Goal: Information Seeking & Learning: Compare options

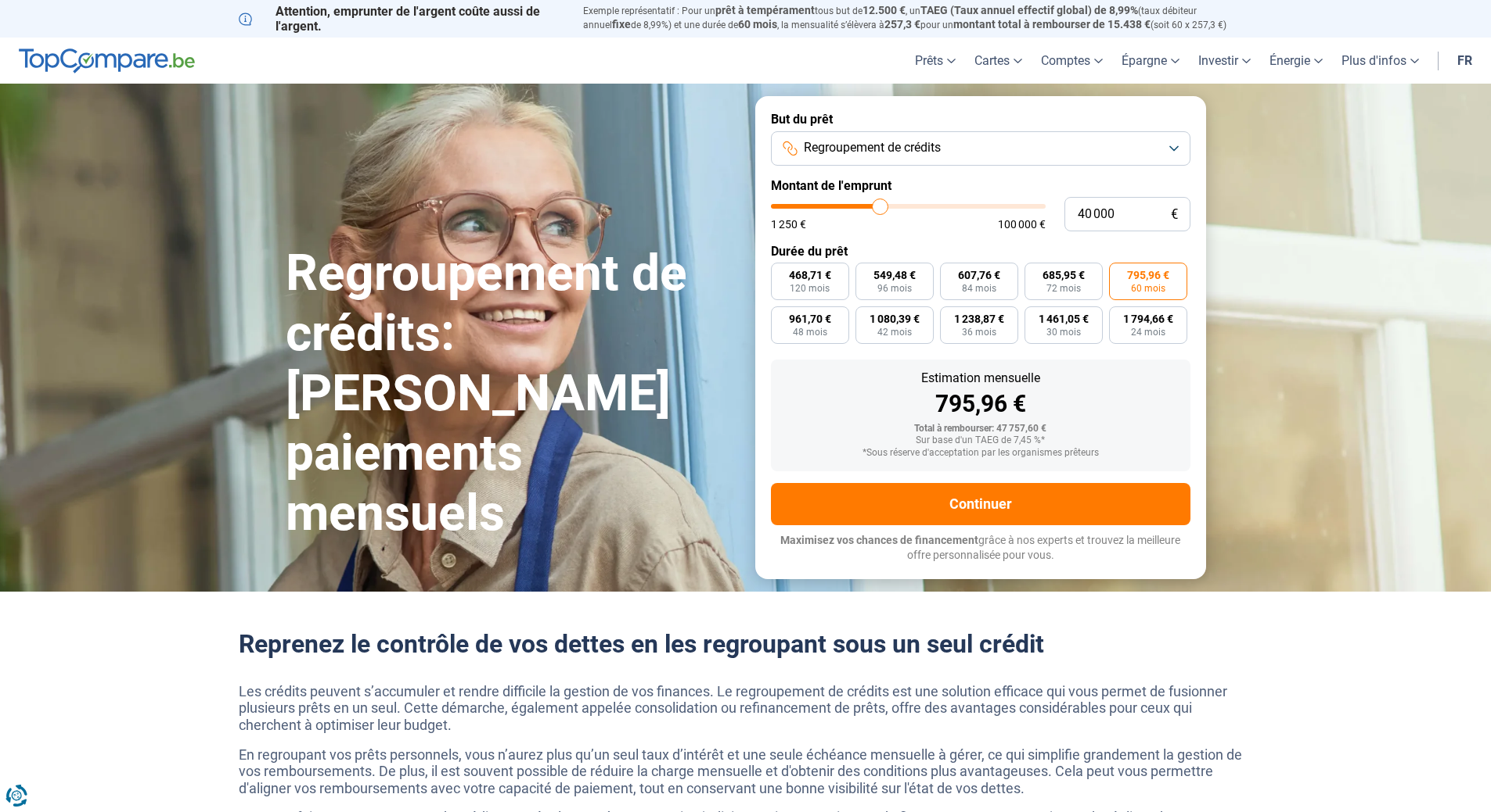
type input "42 500"
type input "42500"
type input "42 750"
type input "42750"
type input "43 000"
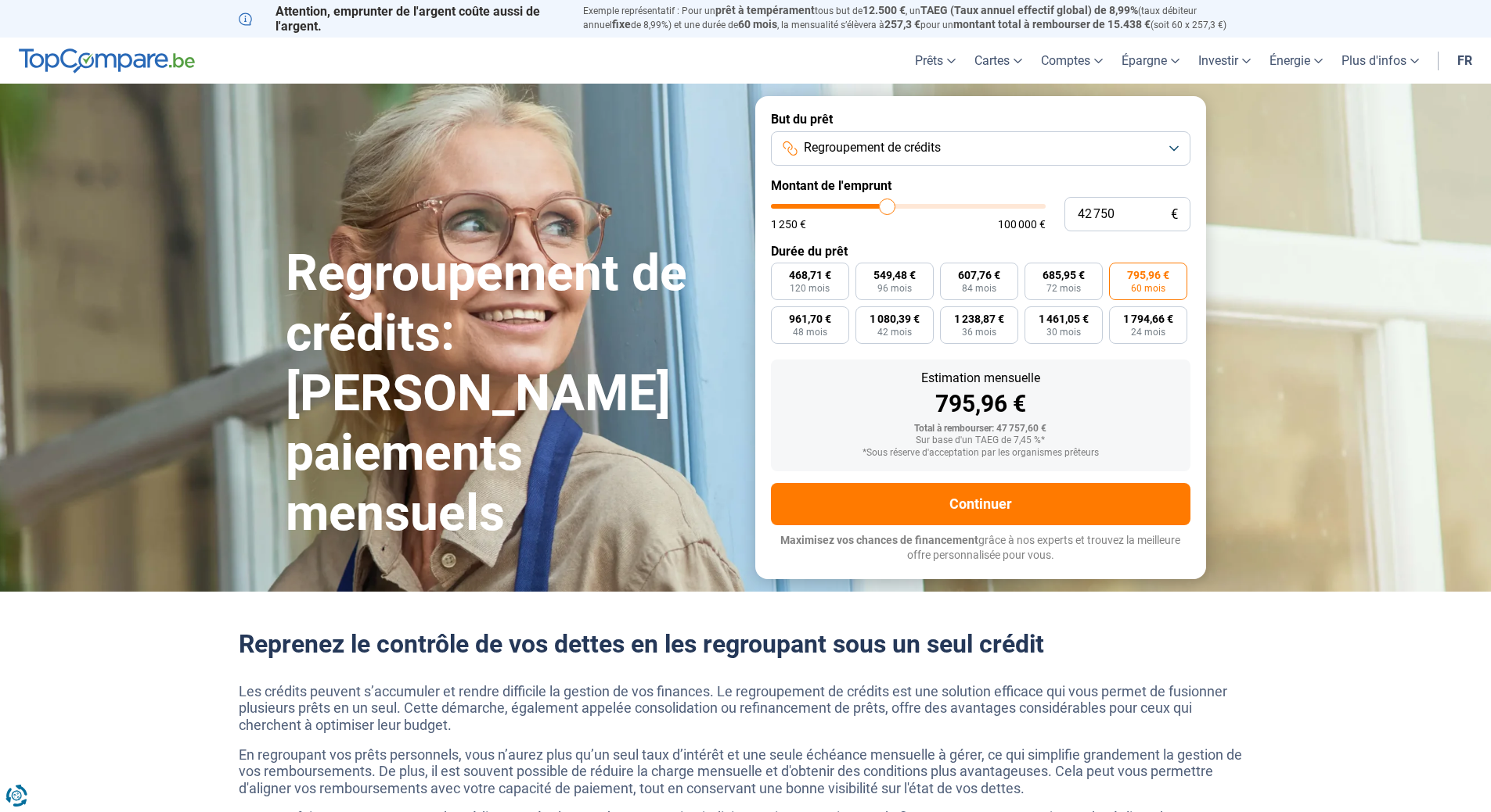
type input "43000"
type input "43 750"
type input "43750"
type input "44 000"
type input "44000"
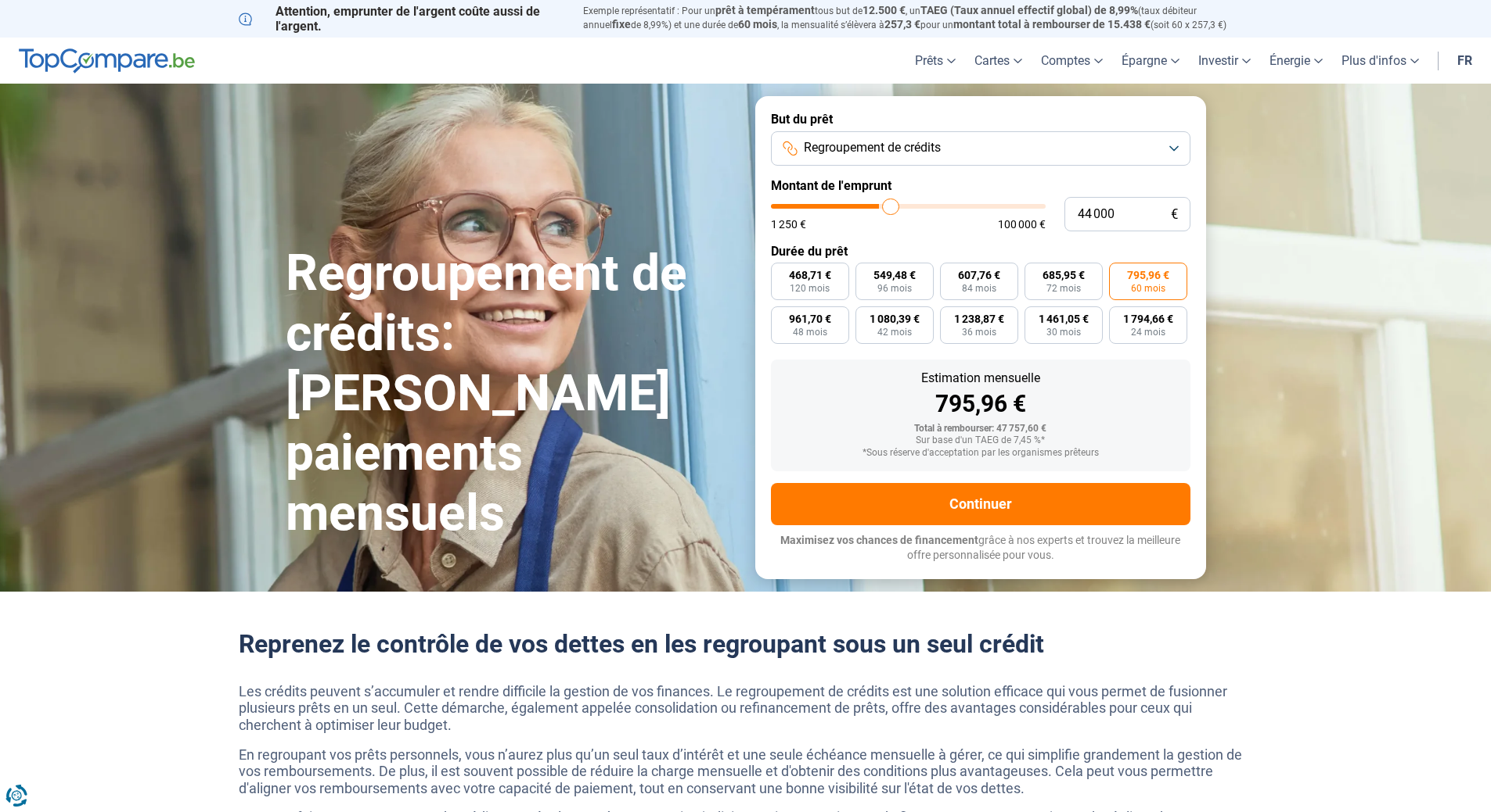
type input "44 250"
type input "44250"
type input "44 500"
type input "44500"
type input "45 000"
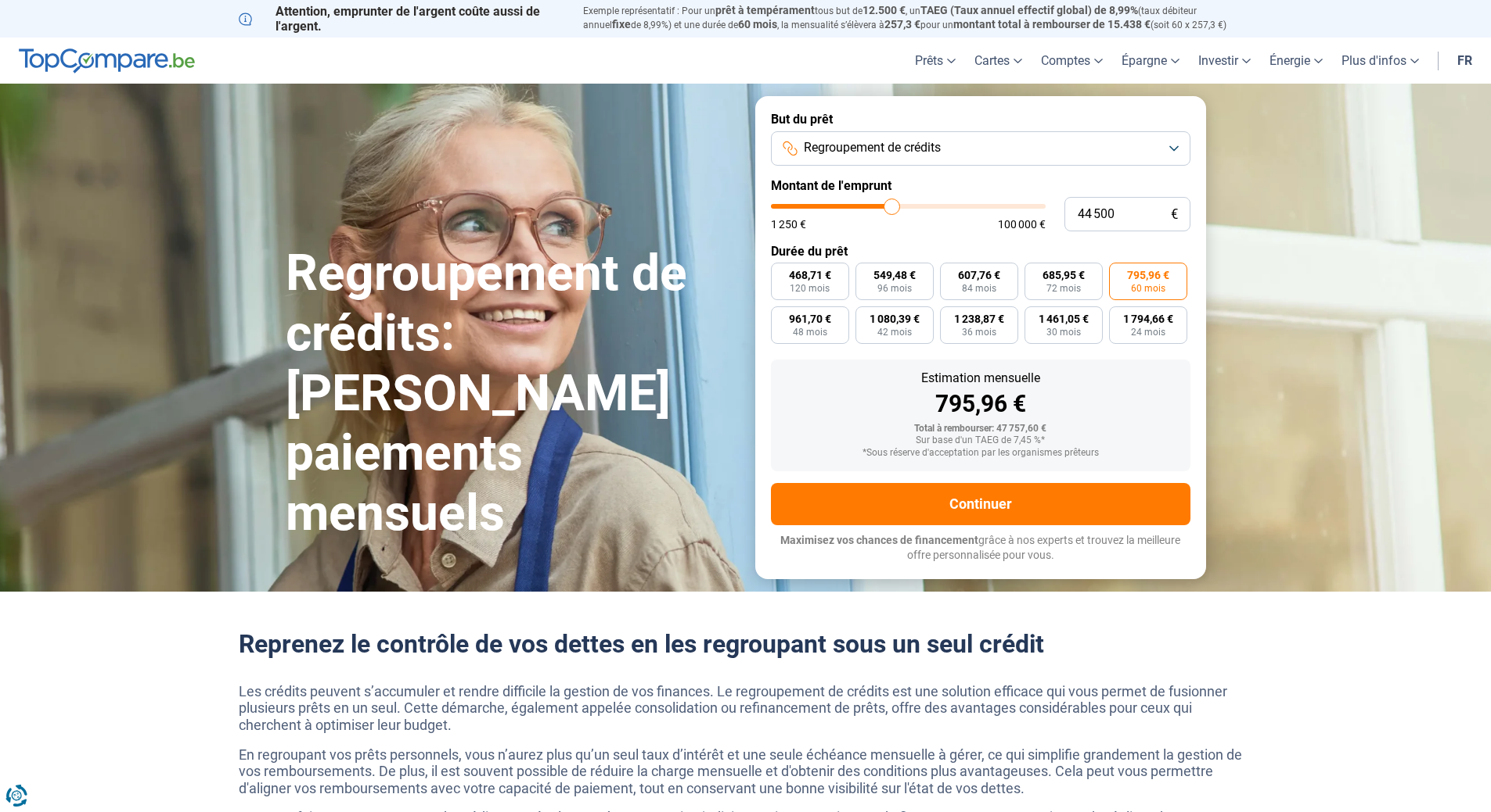
type input "45000"
type input "45 250"
type input "45250"
type input "45 500"
type input "45500"
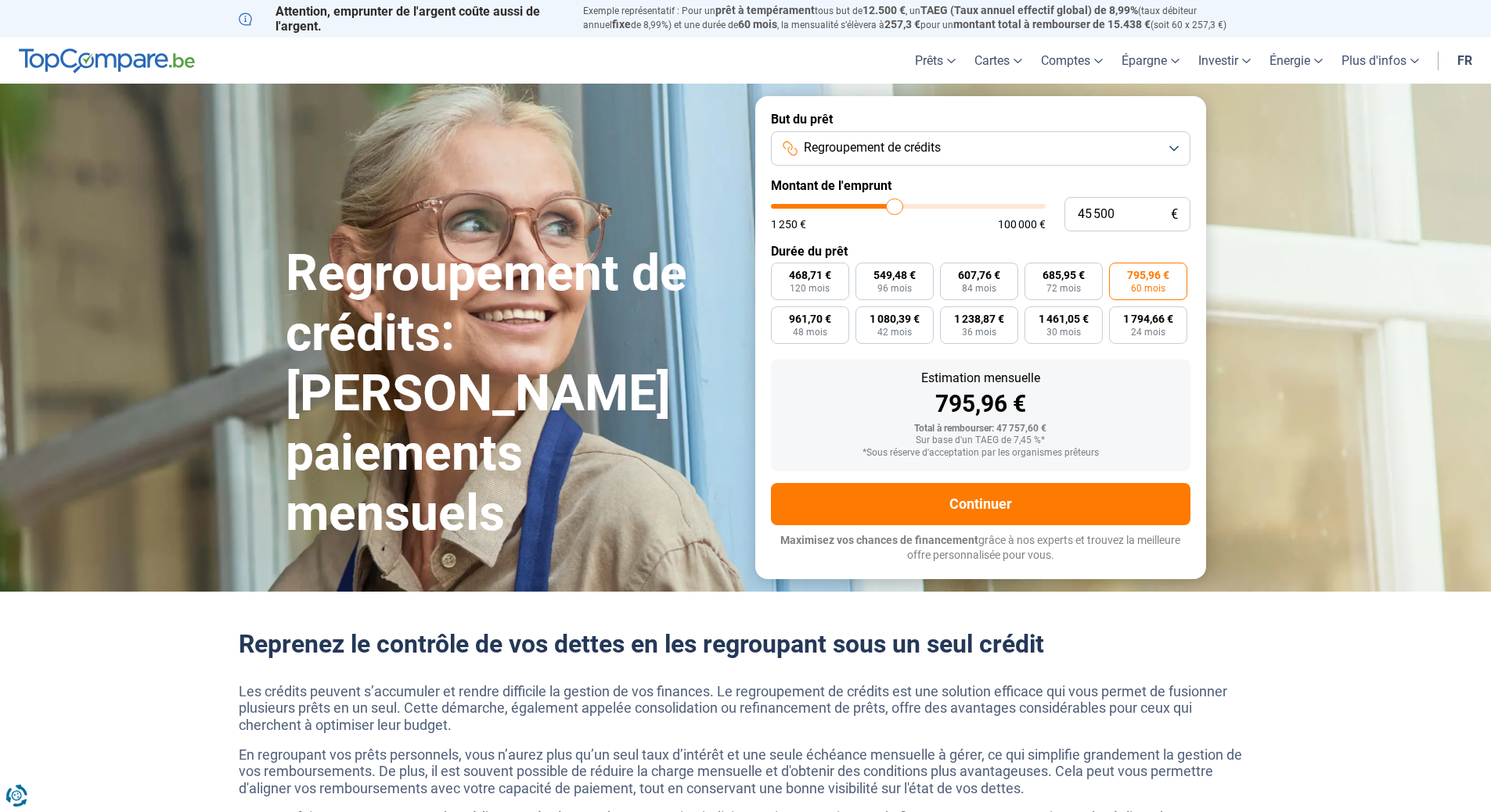
type input "46 000"
type input "46000"
type input "46 500"
type input "46500"
type input "47 000"
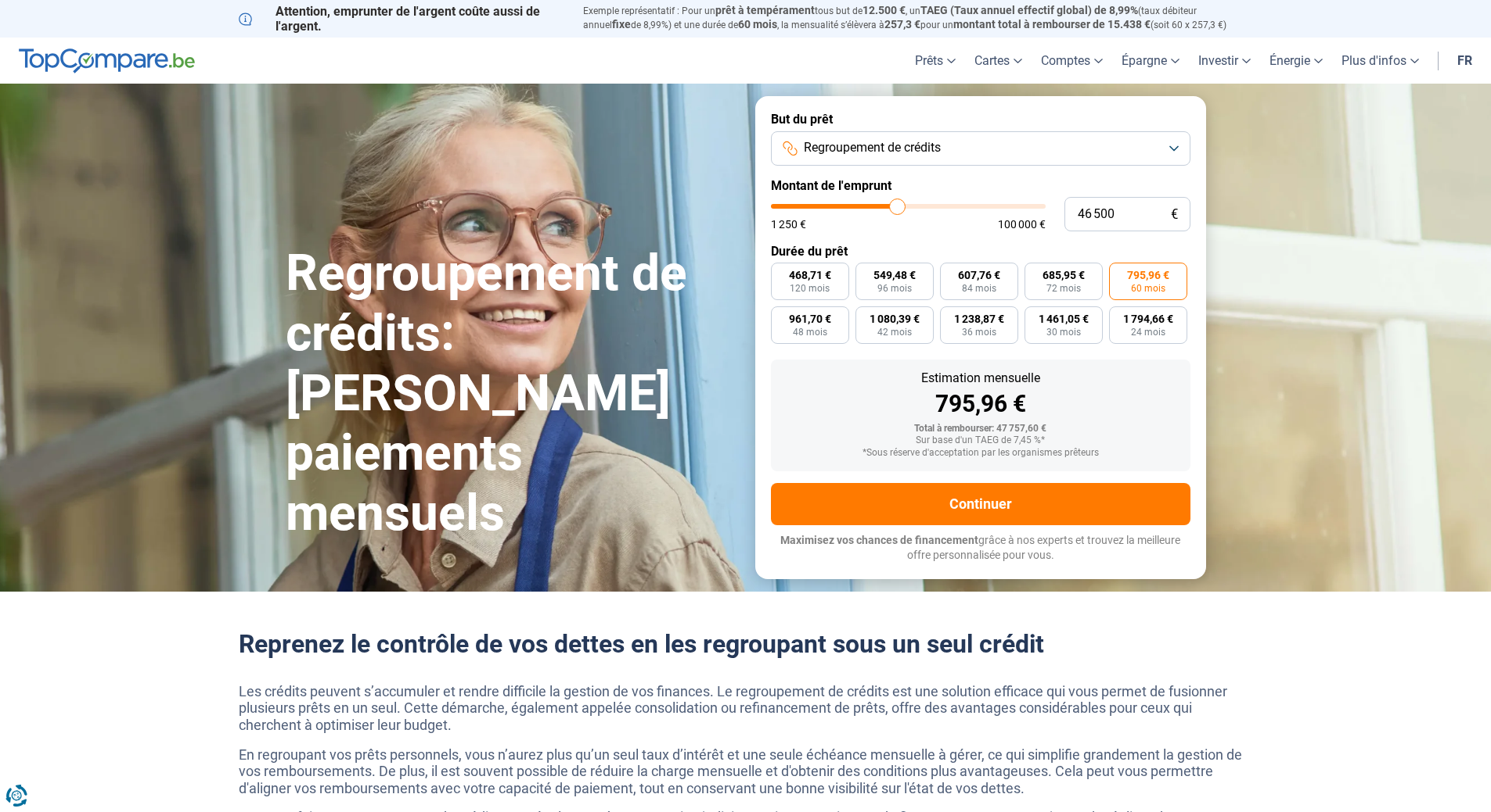
type input "47000"
type input "48 000"
type input "48000"
type input "48 250"
type input "48250"
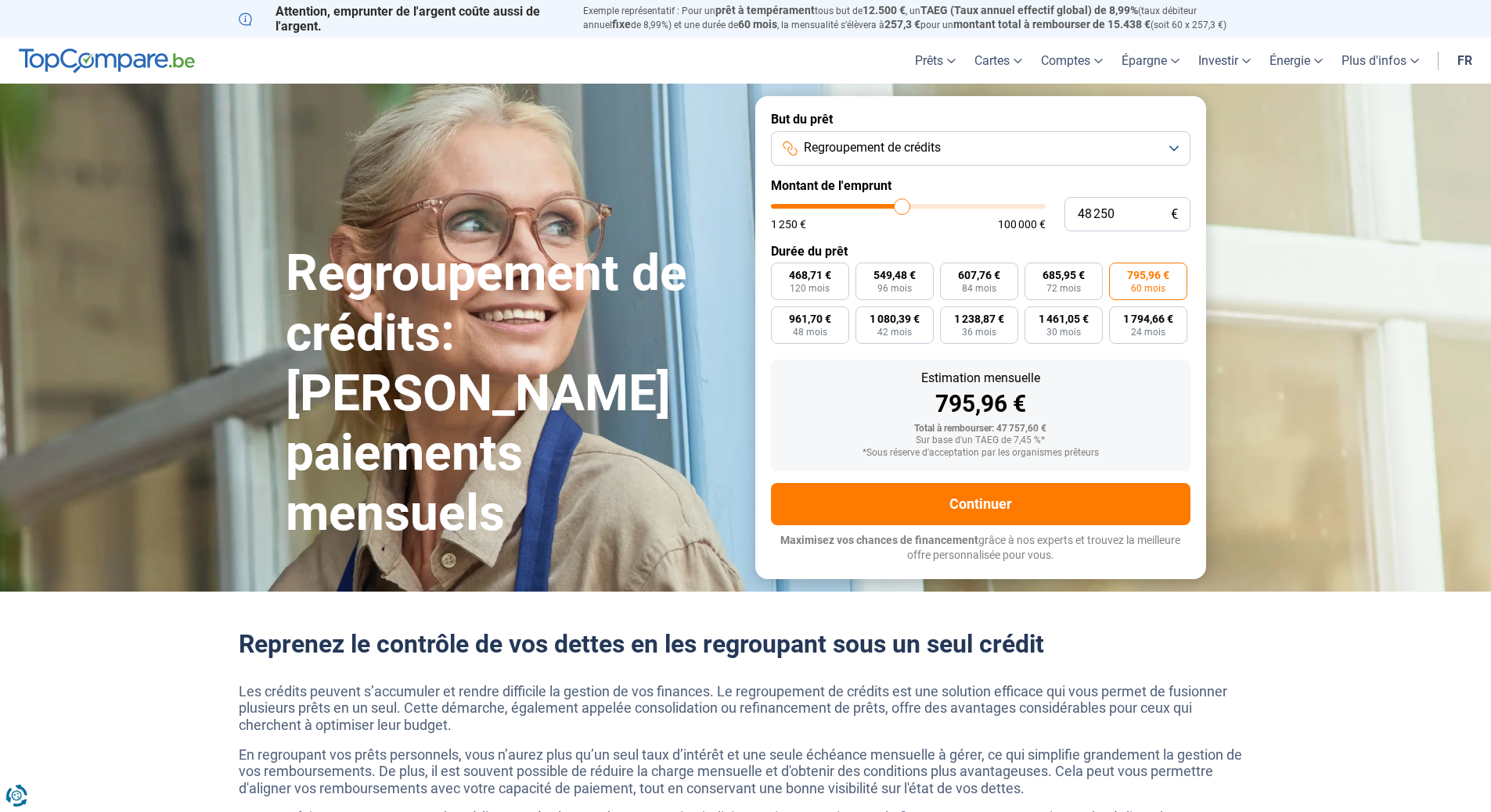
type input "48 750"
type input "48750"
type input "49 000"
type input "49000"
type input "49 500"
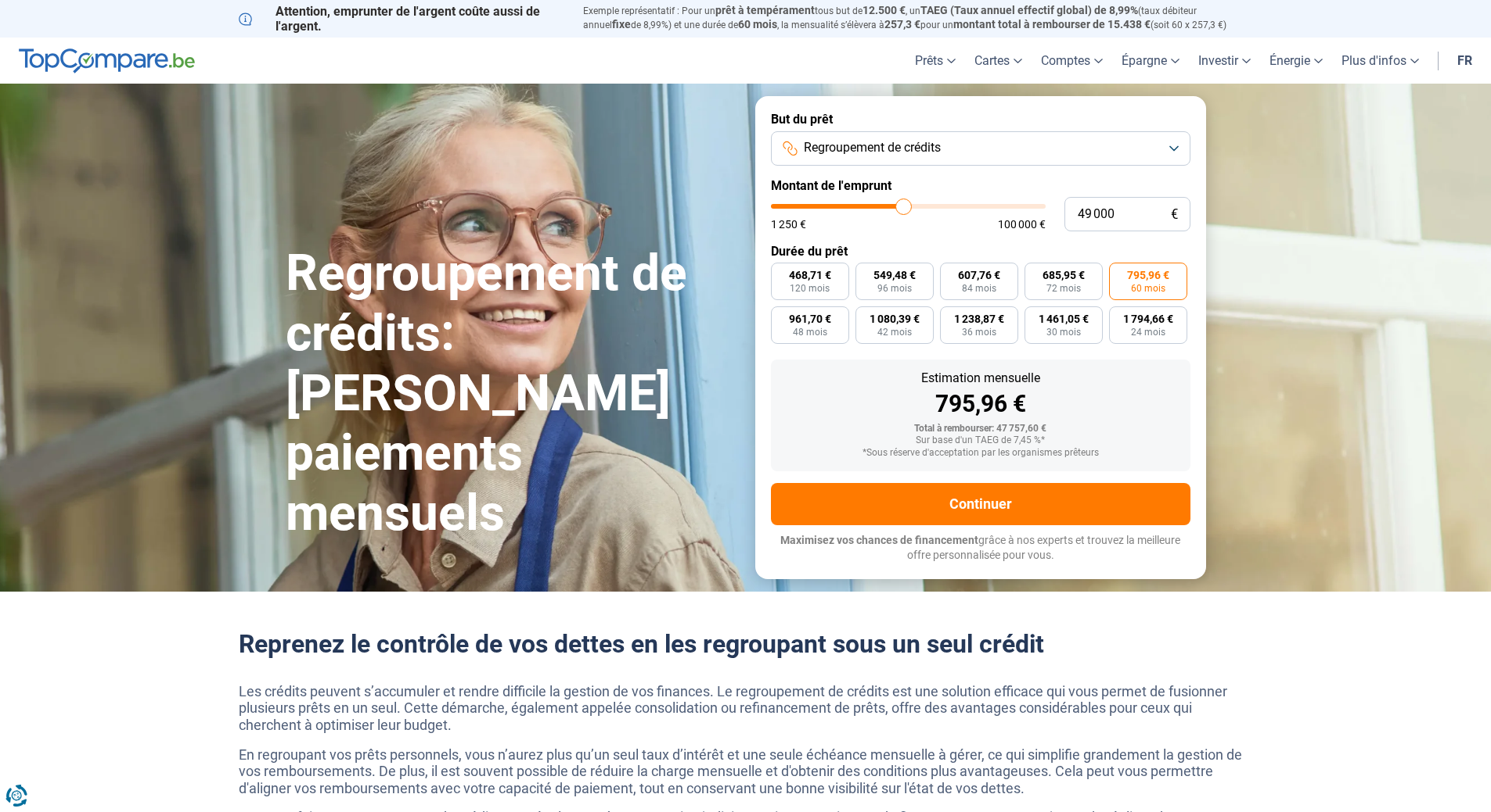
type input "49500"
type input "50 000"
type input "50000"
type input "50 500"
type input "50500"
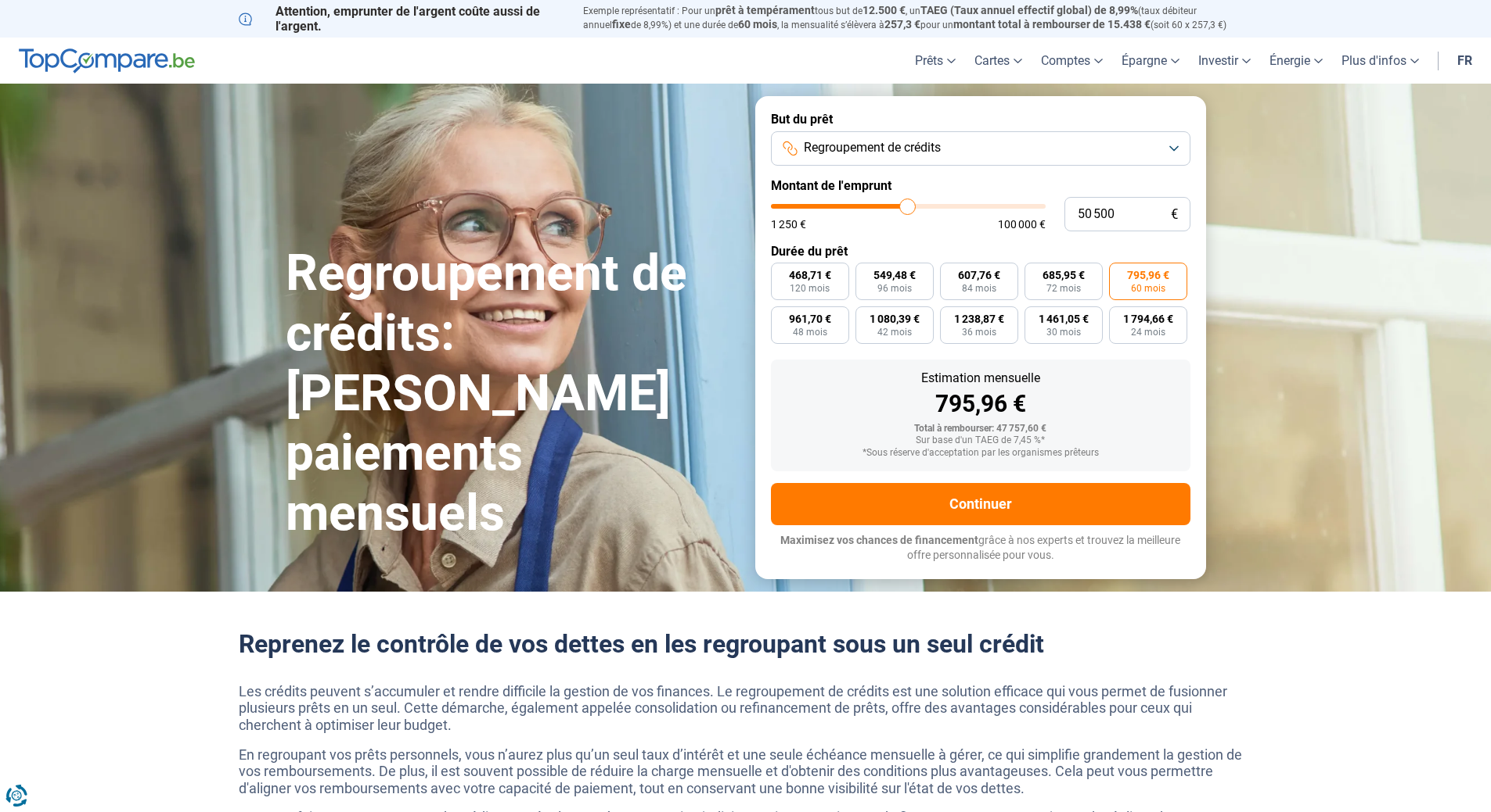
type input "51 000"
type input "51000"
type input "51 250"
type input "51250"
type input "51 000"
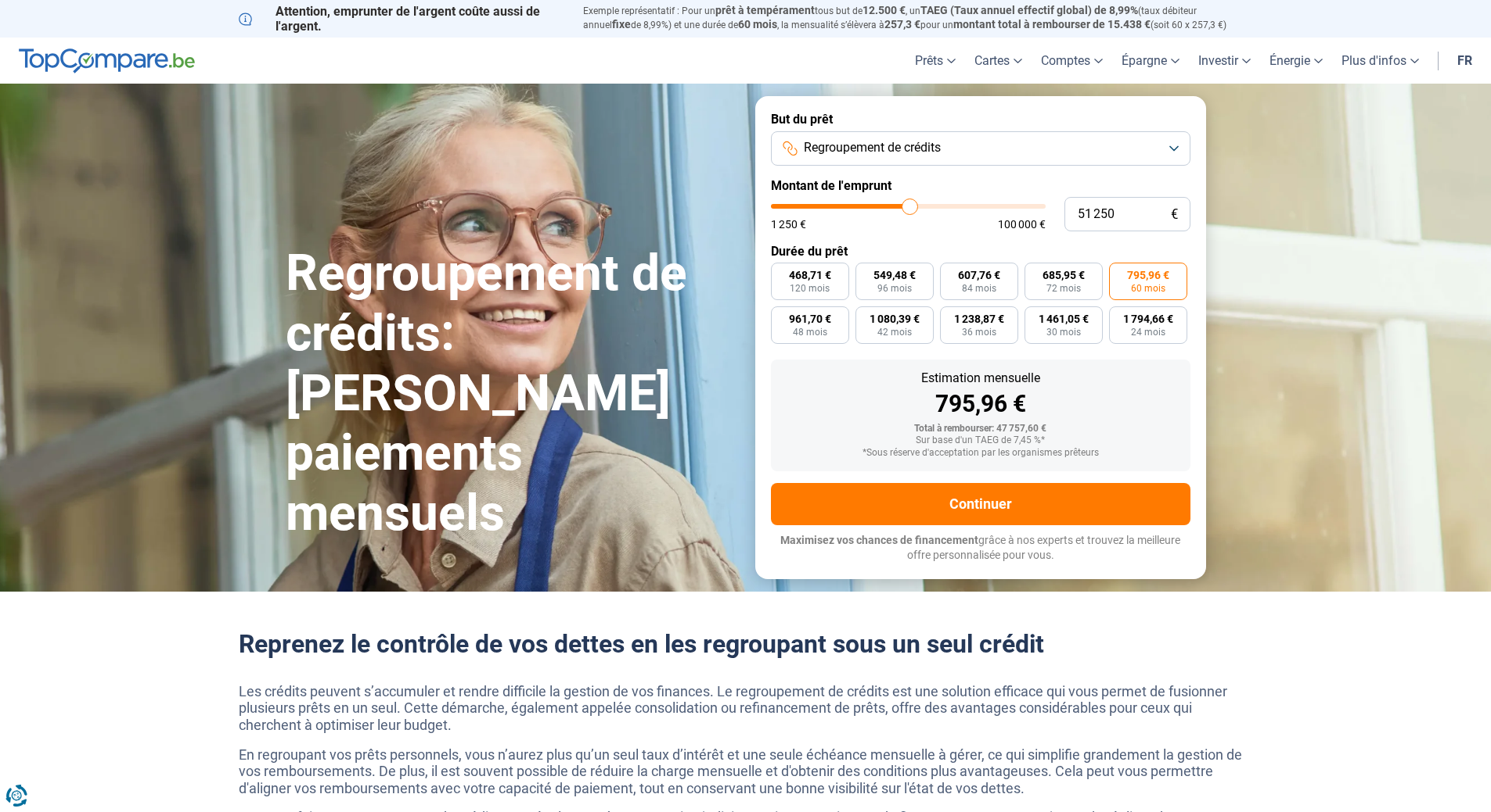
type input "51000"
type input "50 500"
type input "50500"
type input "50 250"
type input "50250"
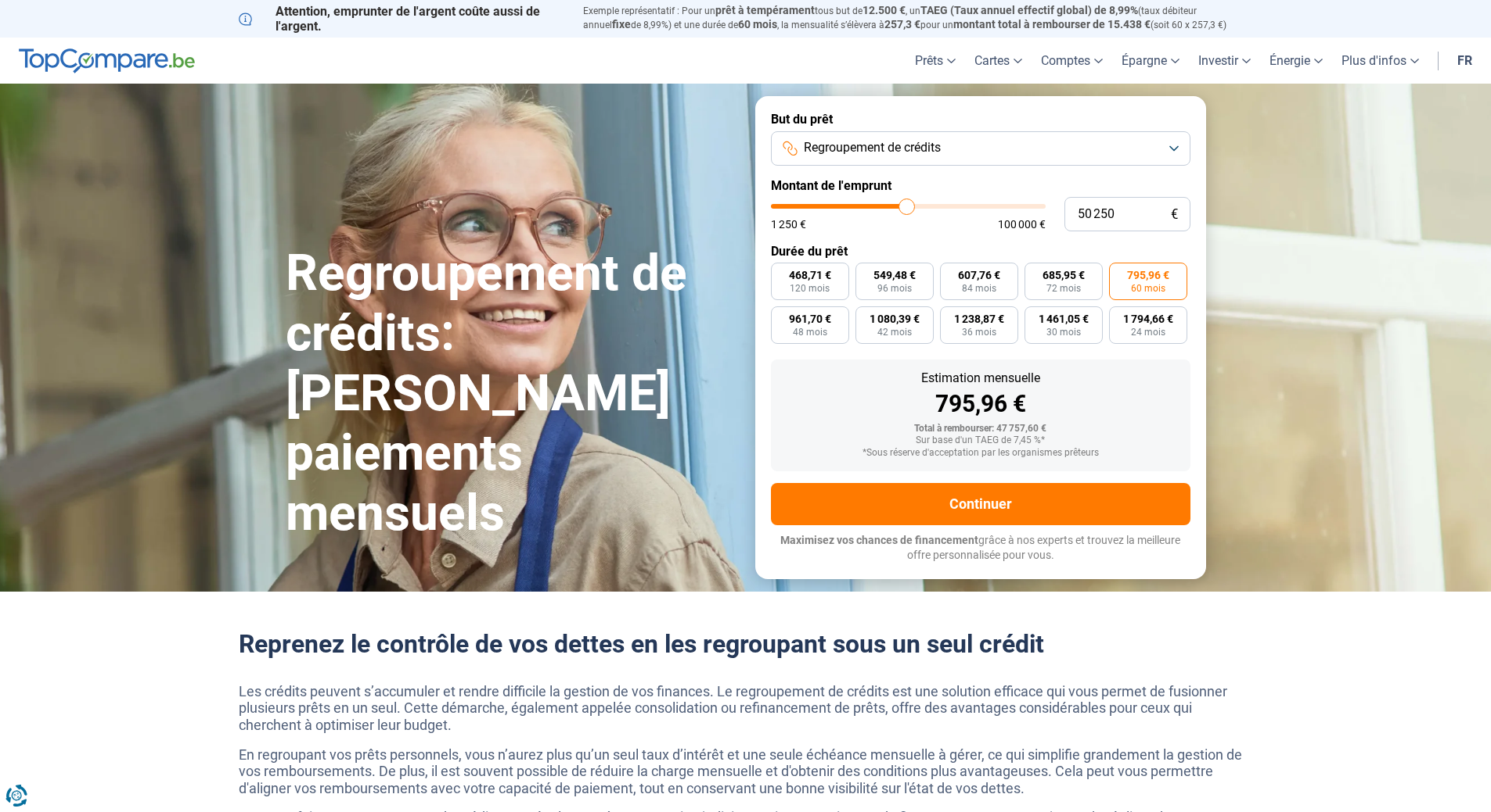
type input "50 000"
drag, startPoint x: 885, startPoint y: 208, endPoint x: 906, endPoint y: 211, distance: 21.2
type input "50000"
click at [906, 209] on input "range" at bounding box center [908, 206] width 275 height 5
radio input "true"
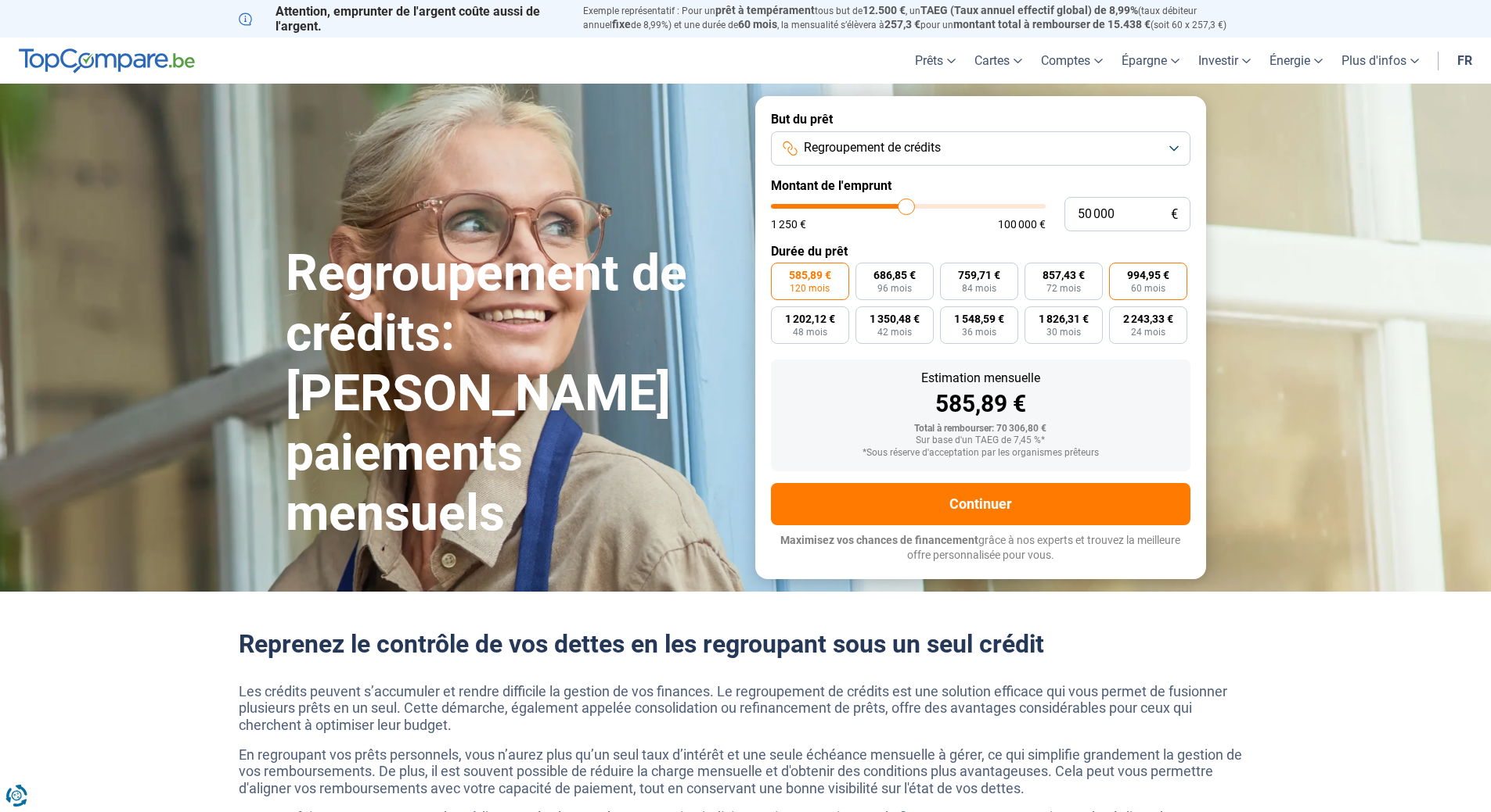
click at [1147, 284] on span "60 mois" at bounding box center [1148, 288] width 35 height 9
click at [1119, 273] on input "994,95 € 60 mois" at bounding box center [1114, 268] width 10 height 10
radio input "true"
click at [1061, 283] on label "857,43 € 72 mois" at bounding box center [1062, 282] width 78 height 38
click at [1035, 273] on input "857,43 € 72 mois" at bounding box center [1029, 268] width 10 height 10
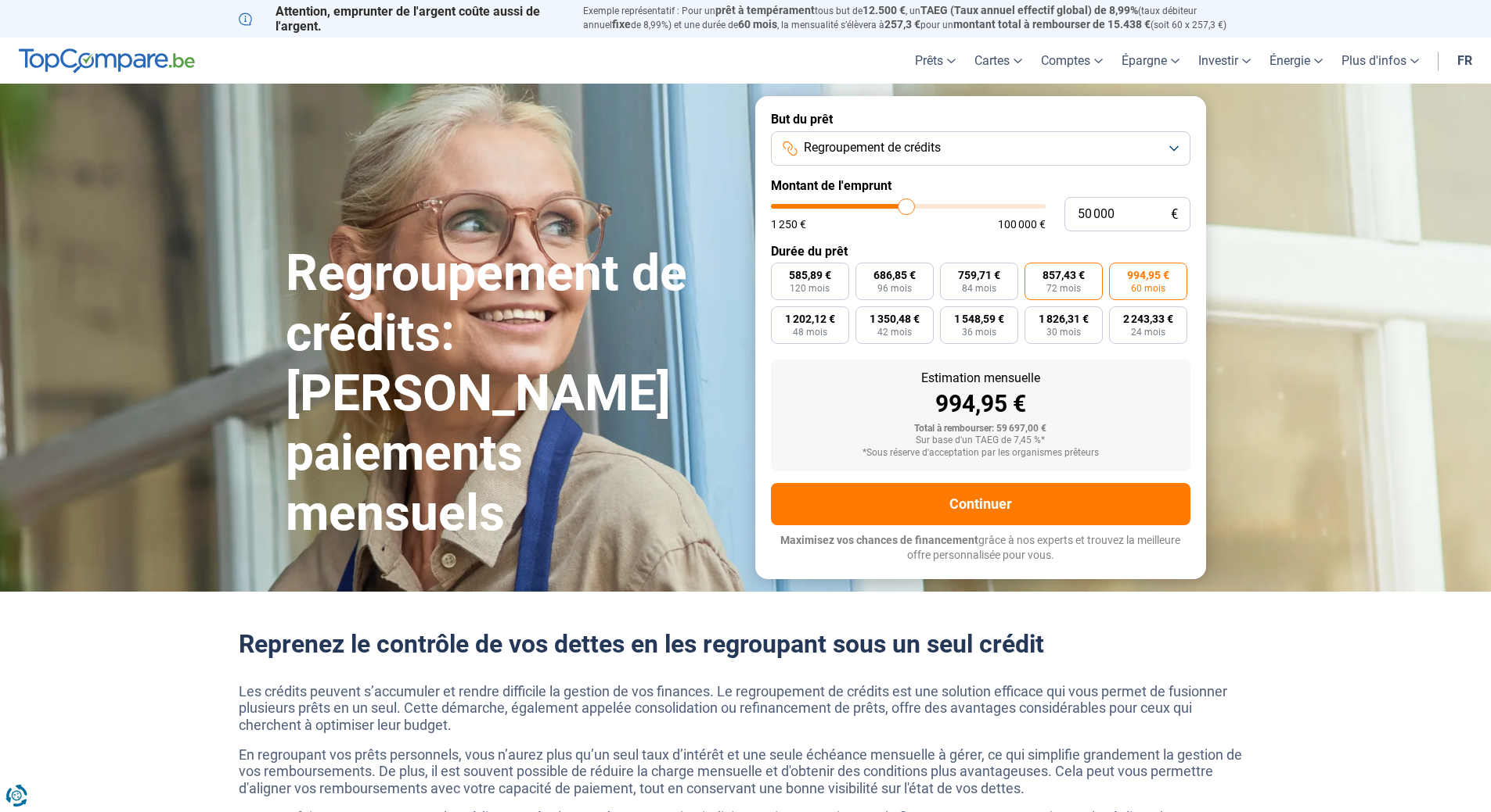
radio input "true"
type input "48 750"
type input "48750"
type input "48 500"
type input "48500"
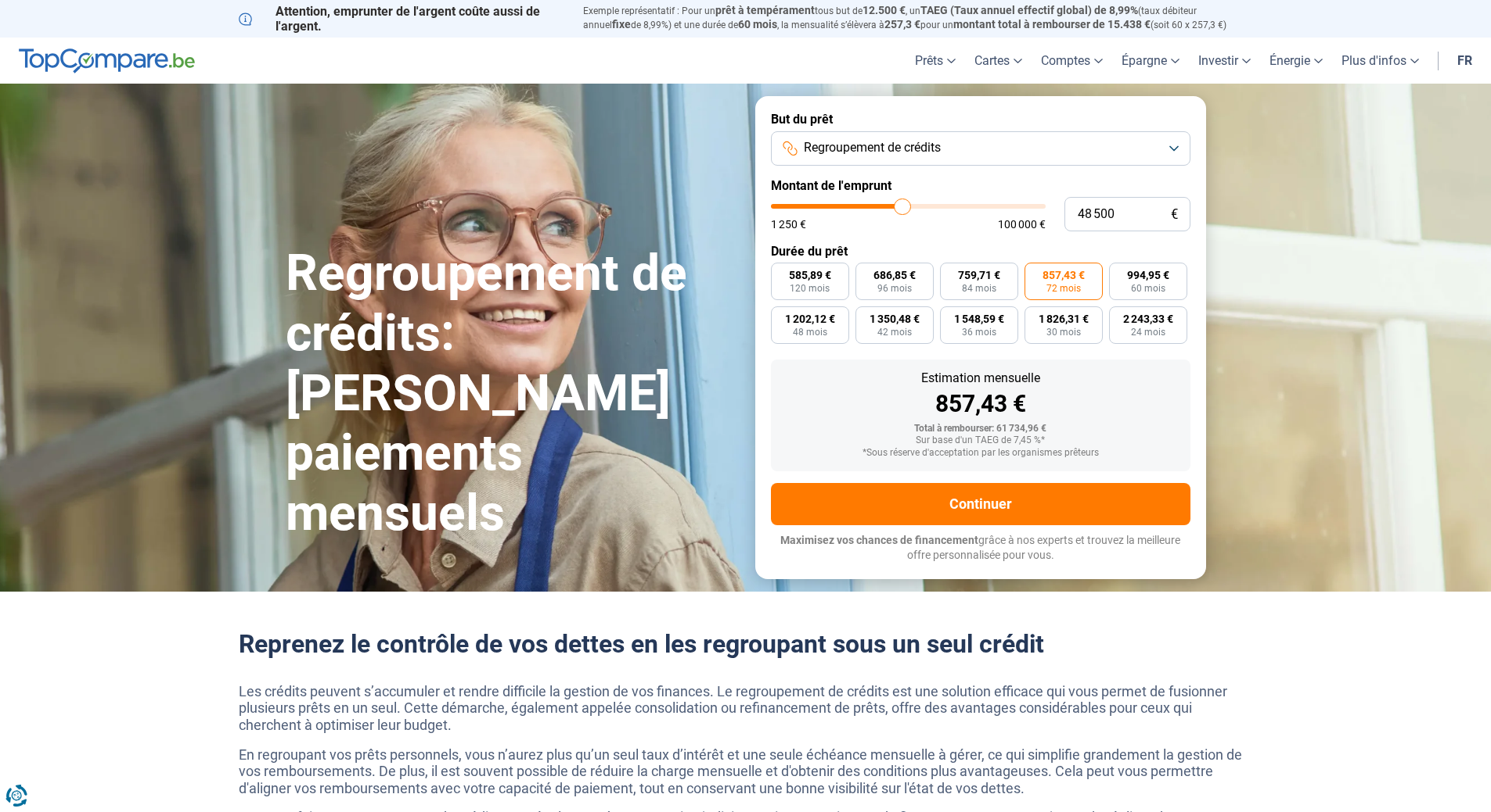
type input "48 250"
type input "48250"
type input "48 000"
type input "48000"
type input "47 500"
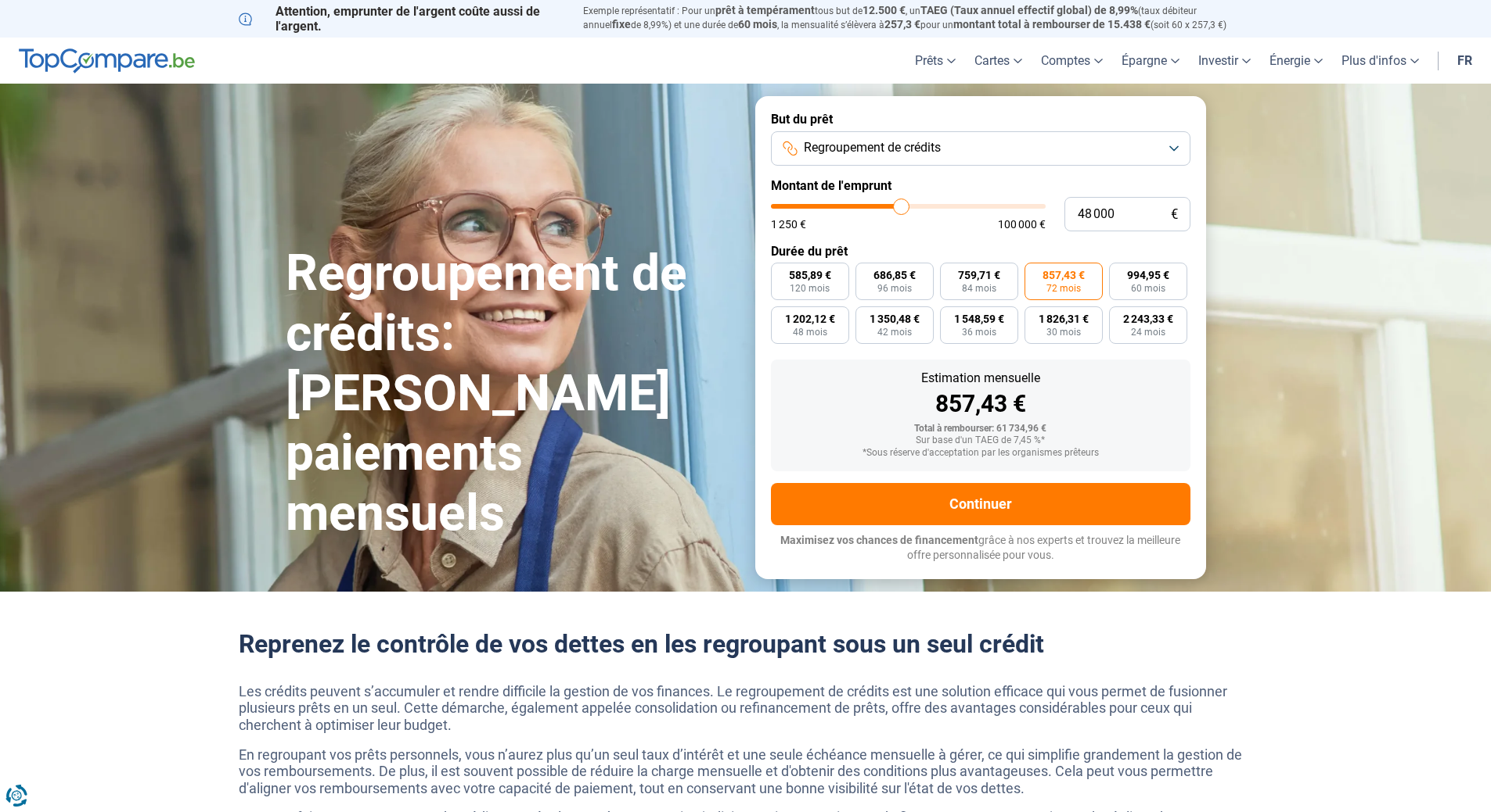
type input "47500"
type input "47 250"
type input "47250"
type input "47 000"
type input "47000"
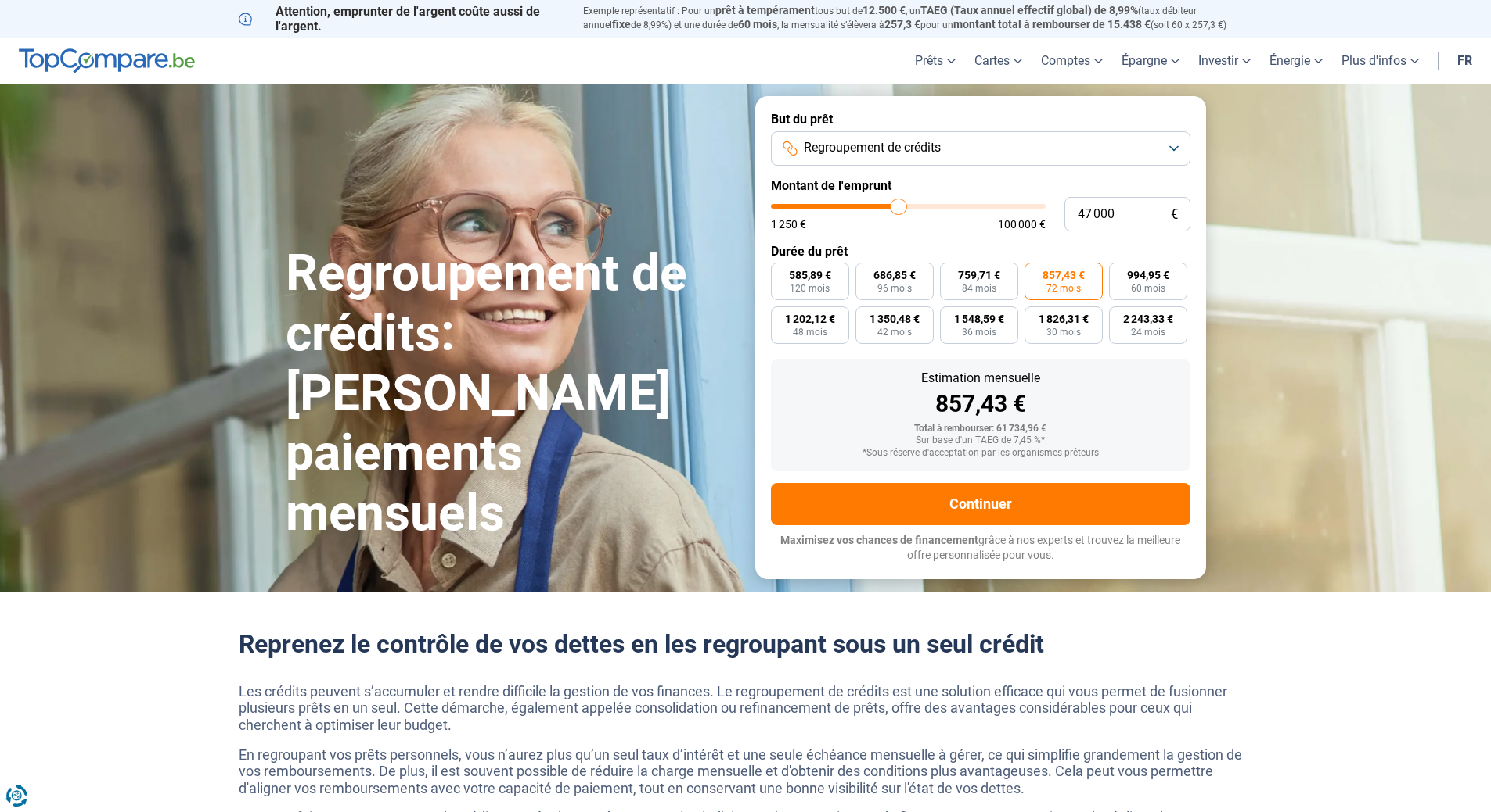
type input "46 500"
type input "46500"
type input "46 000"
type input "46000"
type input "45 750"
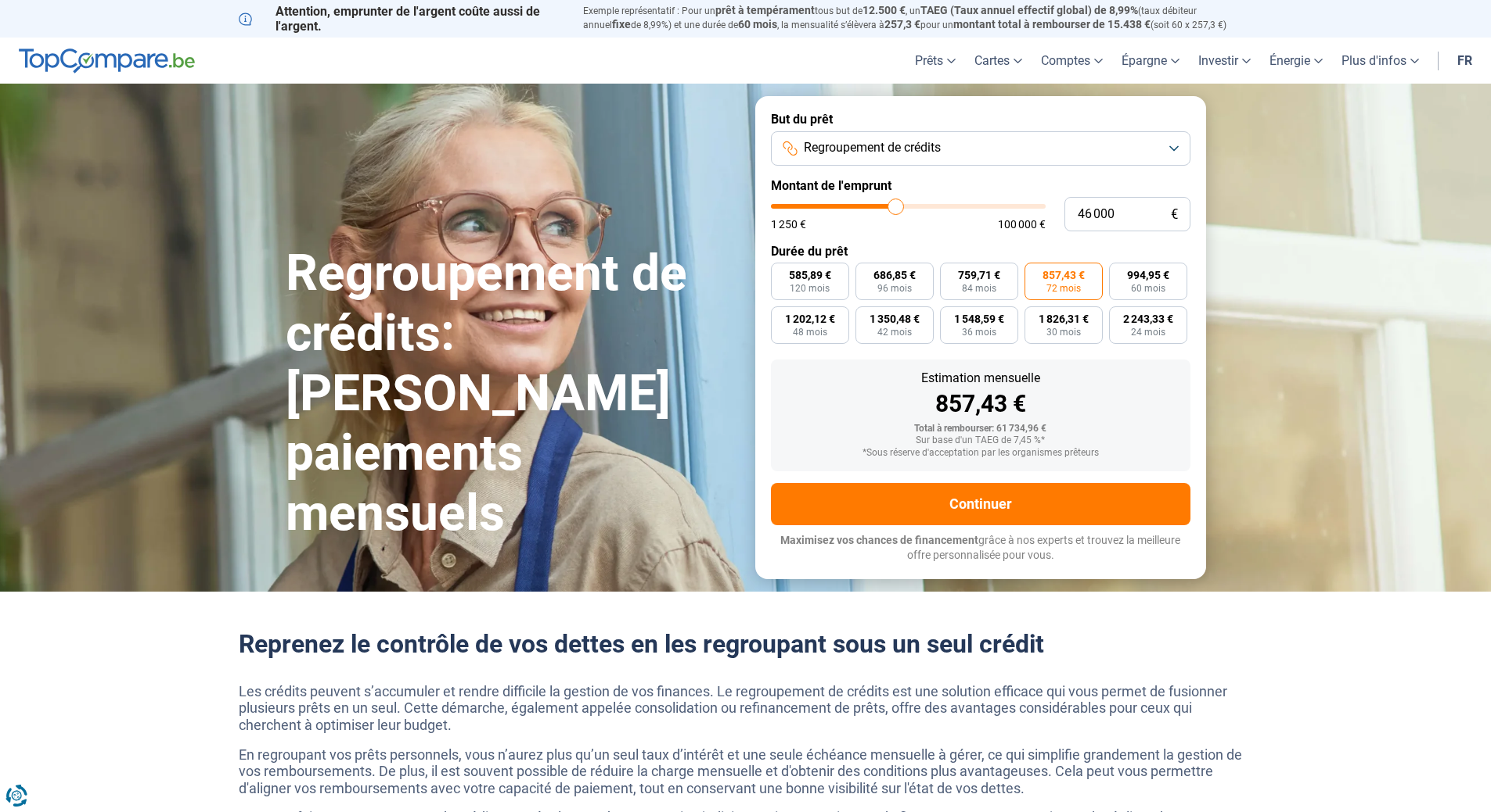
type input "45750"
type input "45 250"
type input "45250"
type input "45 000"
type input "45000"
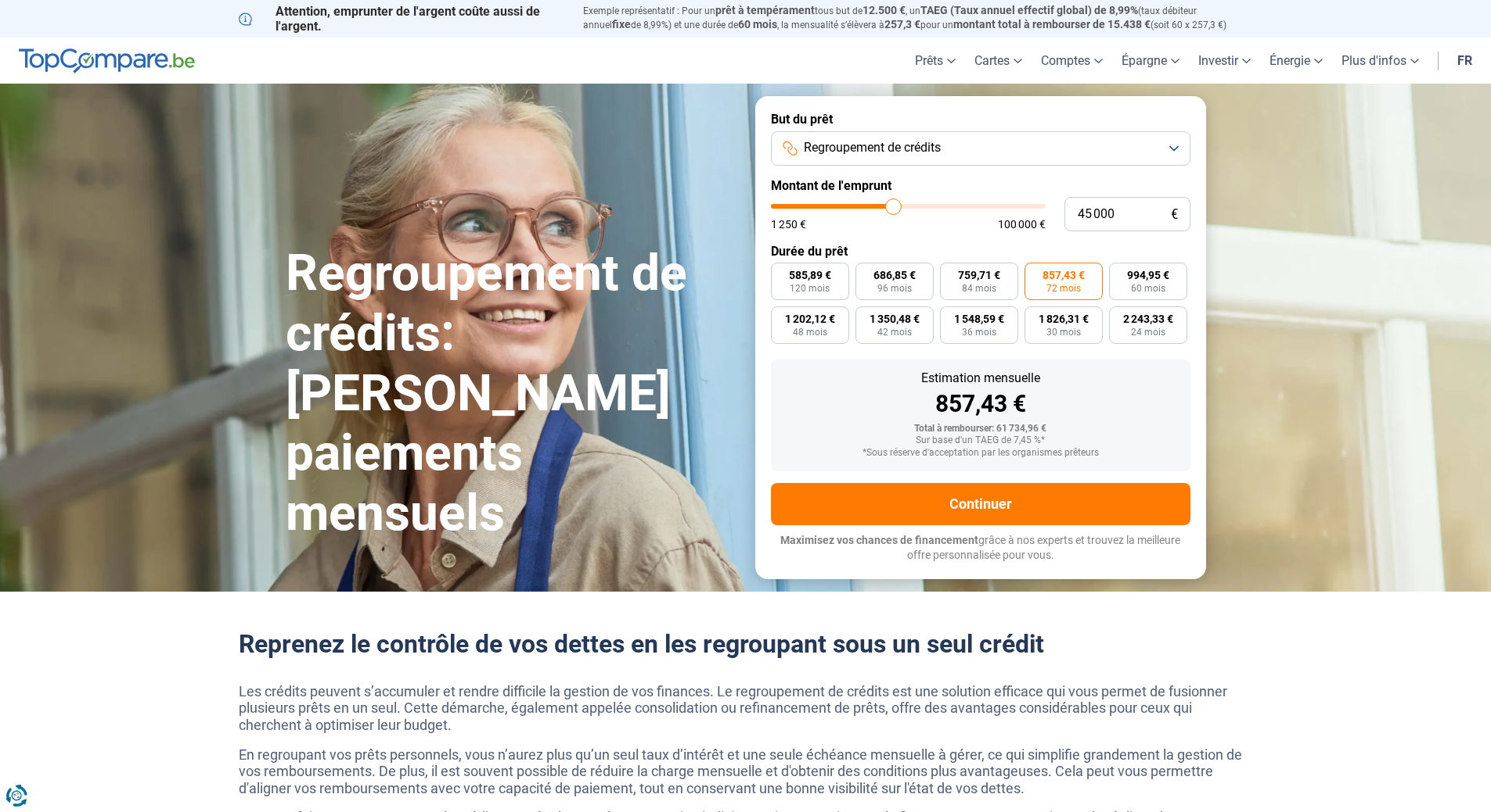
type input "44 500"
type input "44500"
type input "44 000"
type input "44000"
type input "43 500"
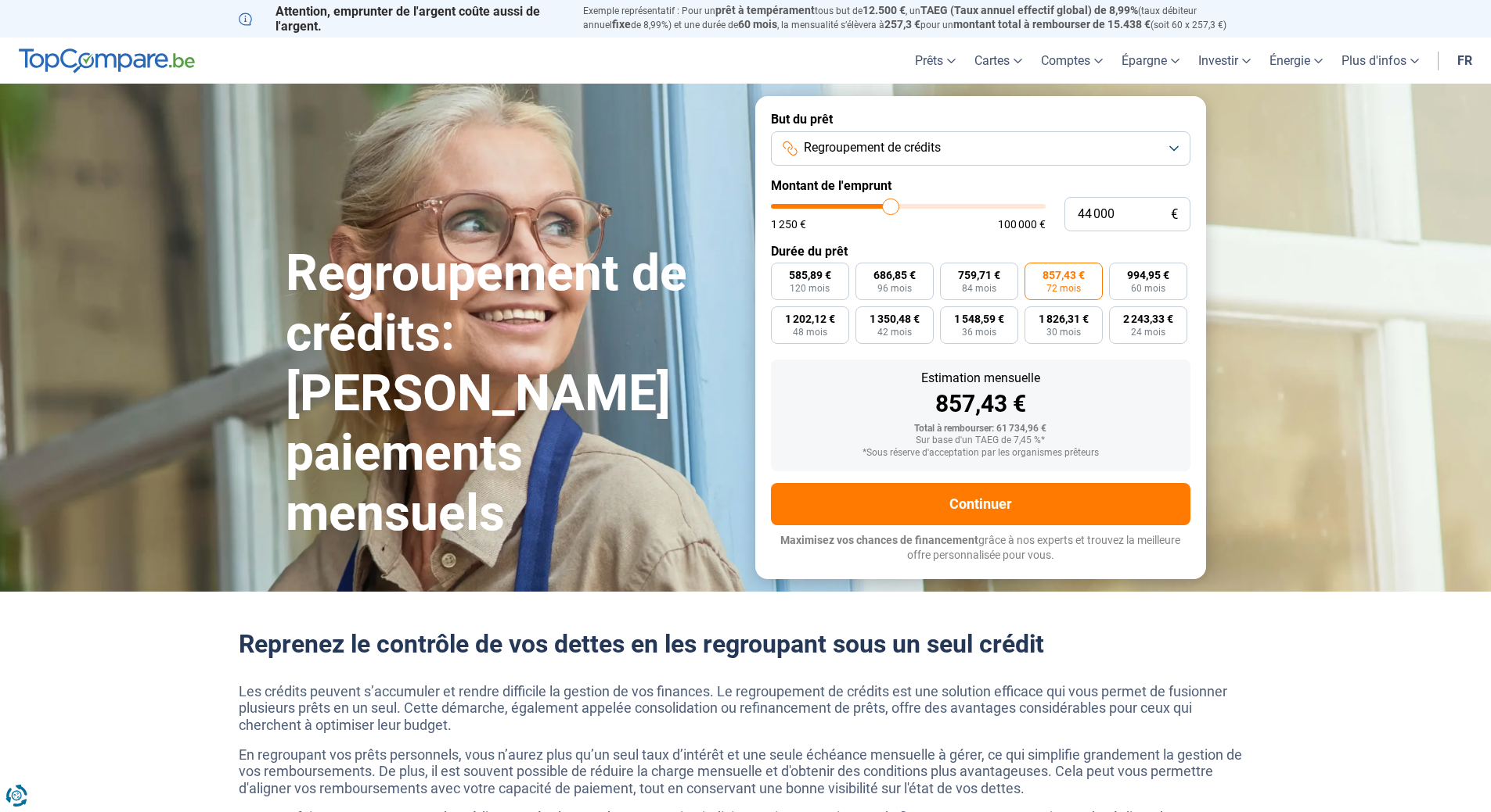
type input "43500"
type input "42 750"
type input "42750"
type input "42 500"
type input "42500"
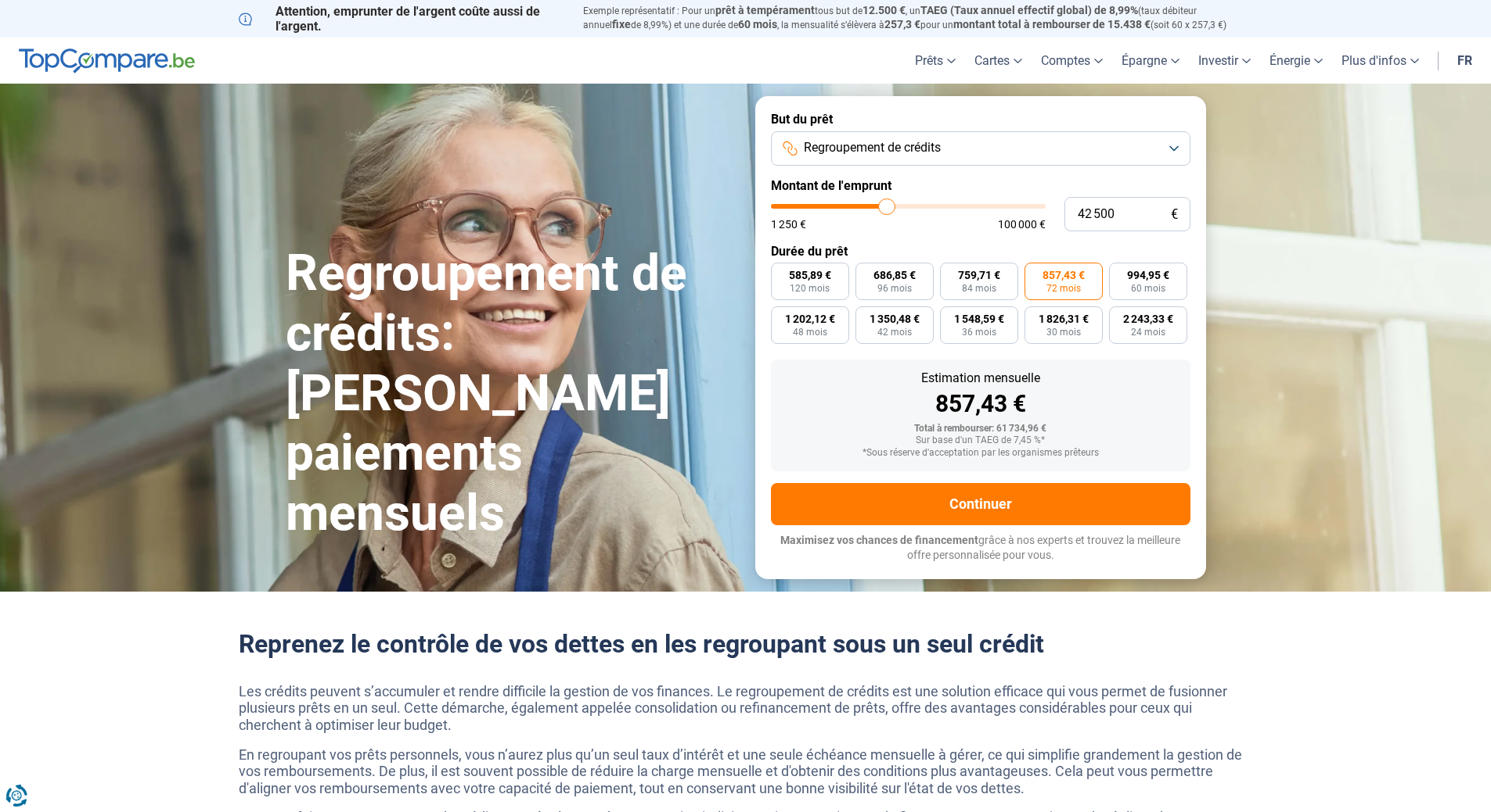
type input "42 250"
type input "42250"
type input "42 000"
type input "42000"
type input "41 250"
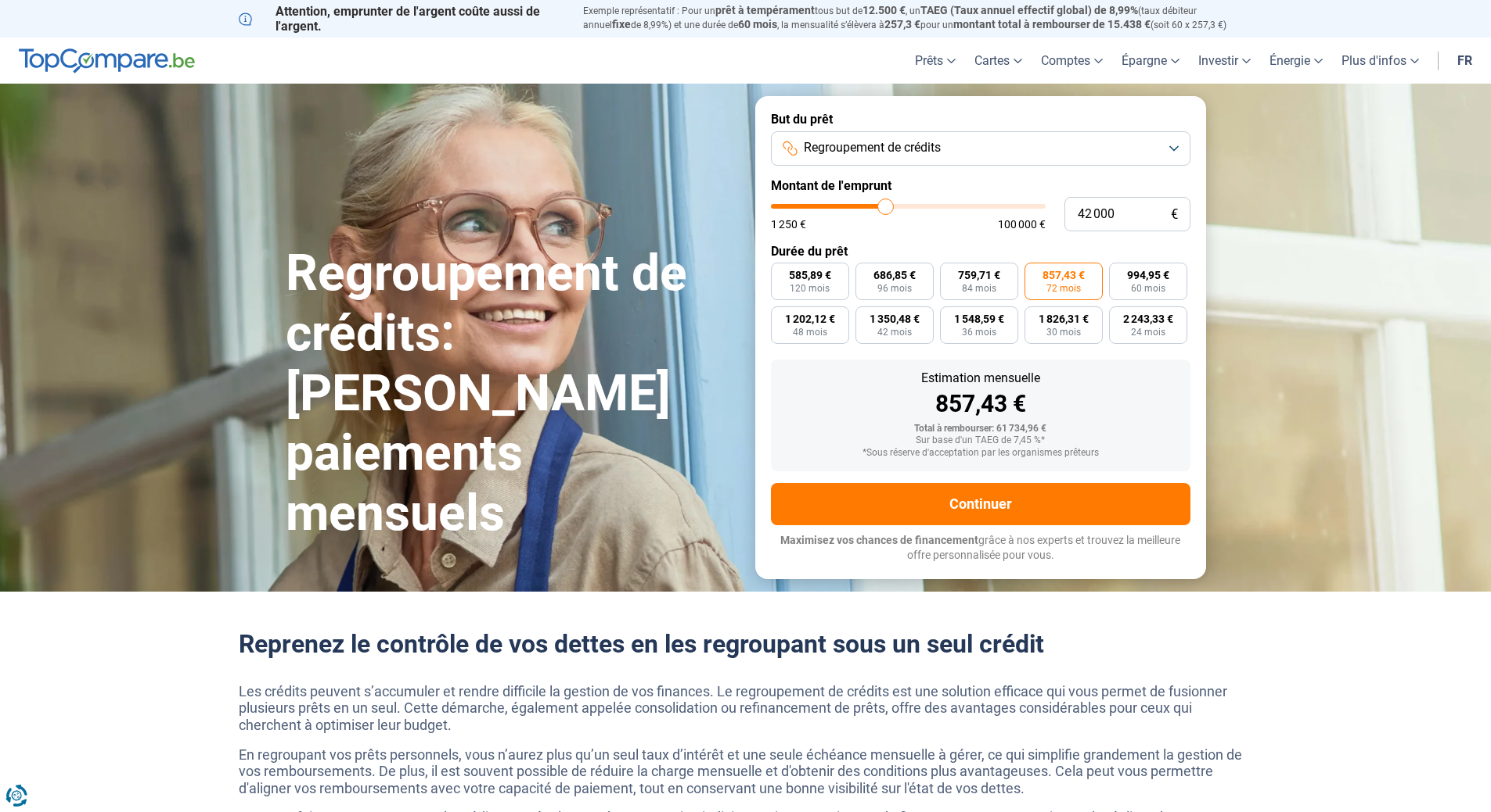
type input "41250"
type input "41 000"
type input "41000"
type input "40 750"
type input "40750"
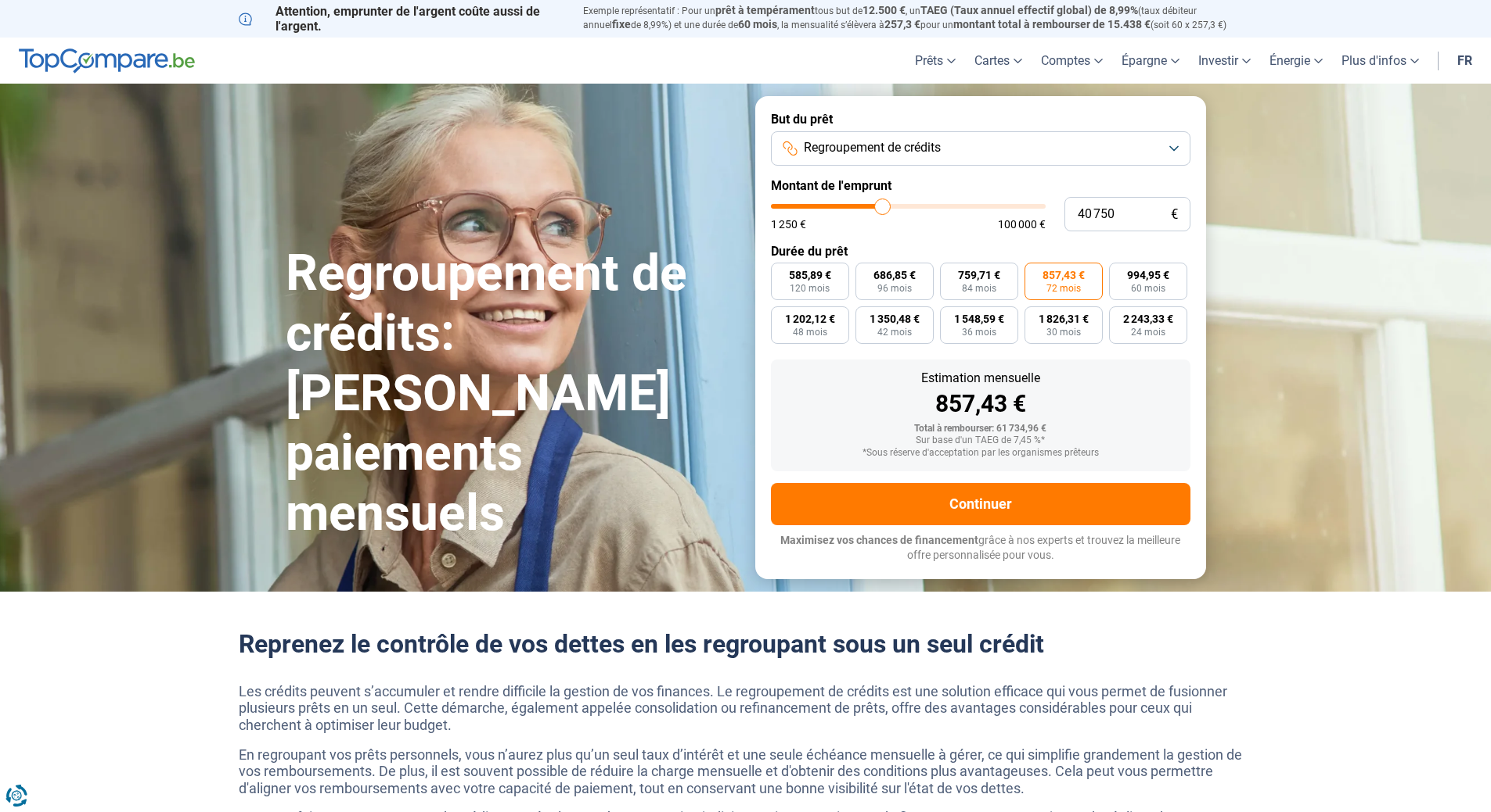
type input "40 250"
type input "40250"
type input "40 000"
drag, startPoint x: 904, startPoint y: 203, endPoint x: 880, endPoint y: 202, distance: 24.0
type input "40000"
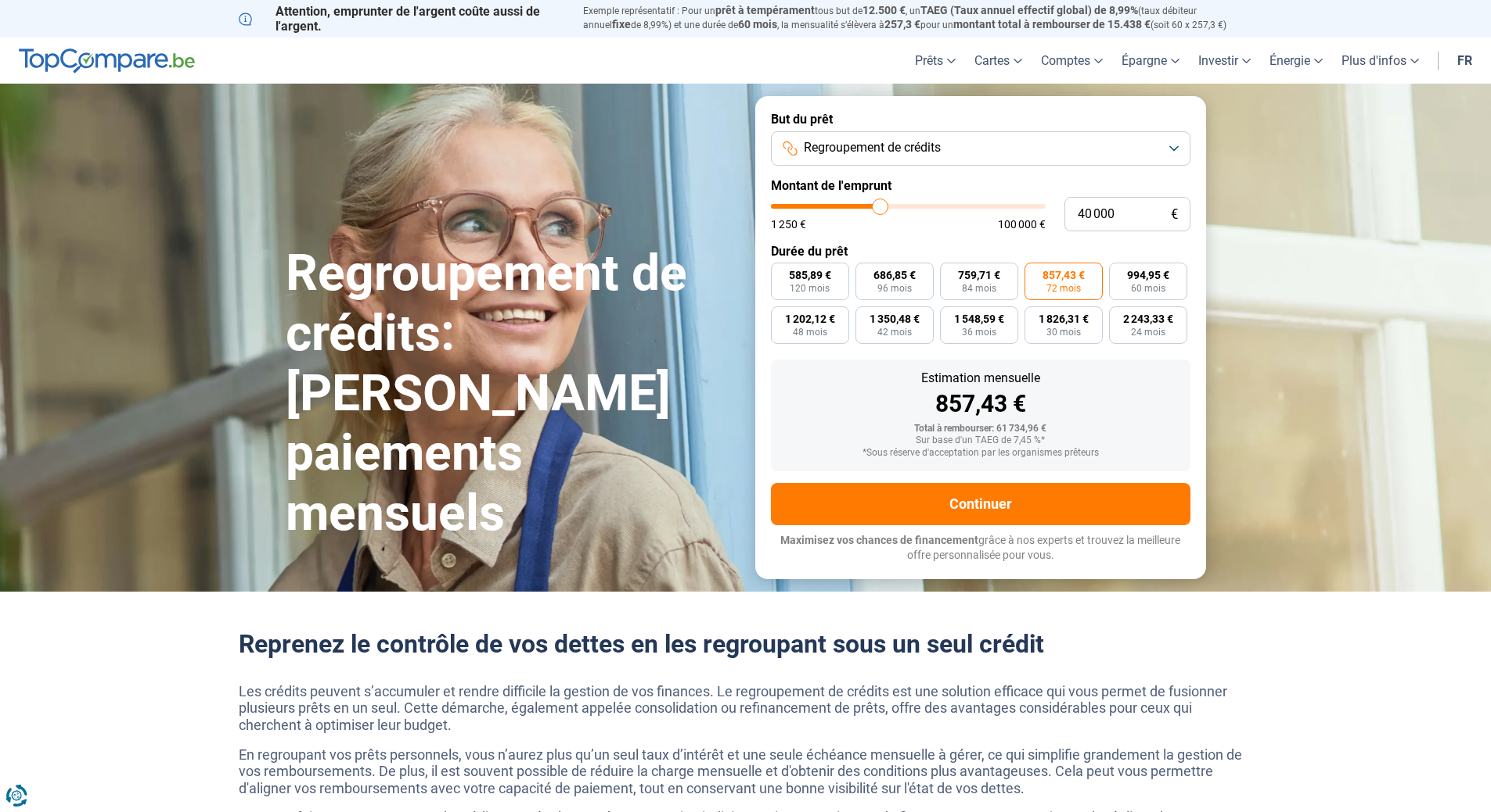
click at [880, 204] on input "range" at bounding box center [908, 206] width 275 height 5
radio input "true"
type input "42 000"
type input "42000"
type input "42 250"
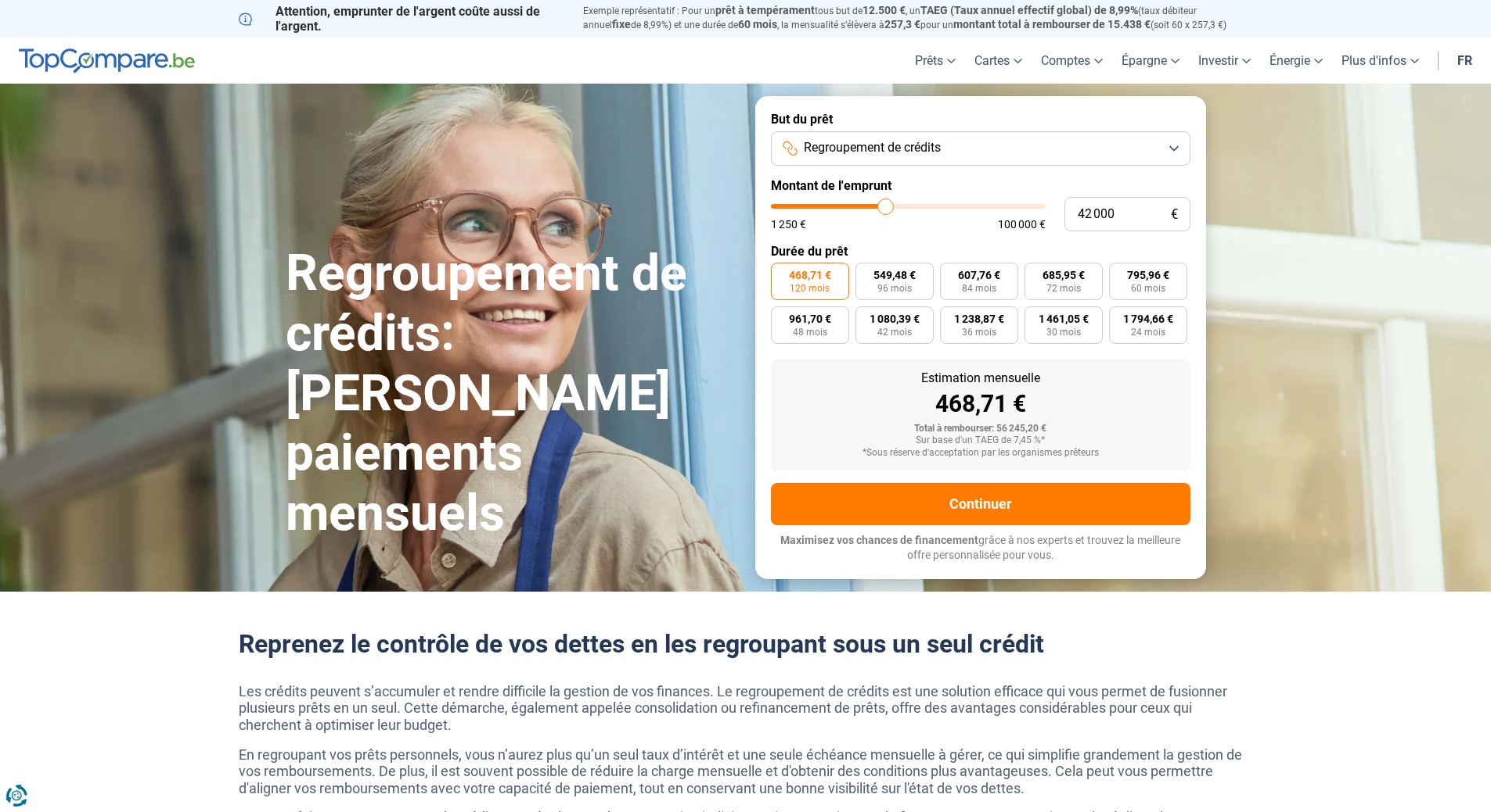
type input "42250"
type input "42 500"
type input "42500"
type input "42 750"
type input "42750"
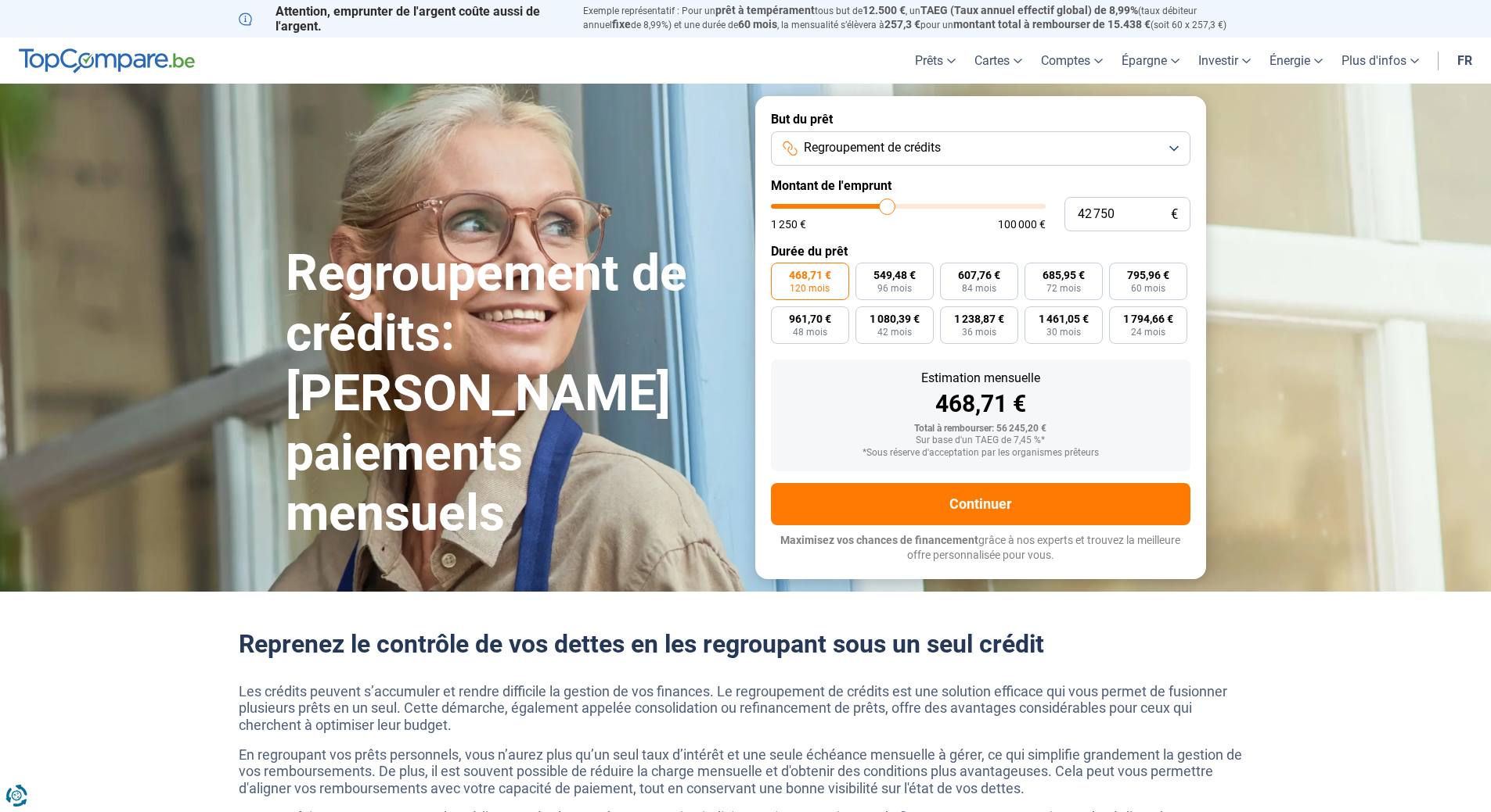
type input "43 000"
type input "43000"
type input "43 500"
type input "43500"
type input "43 750"
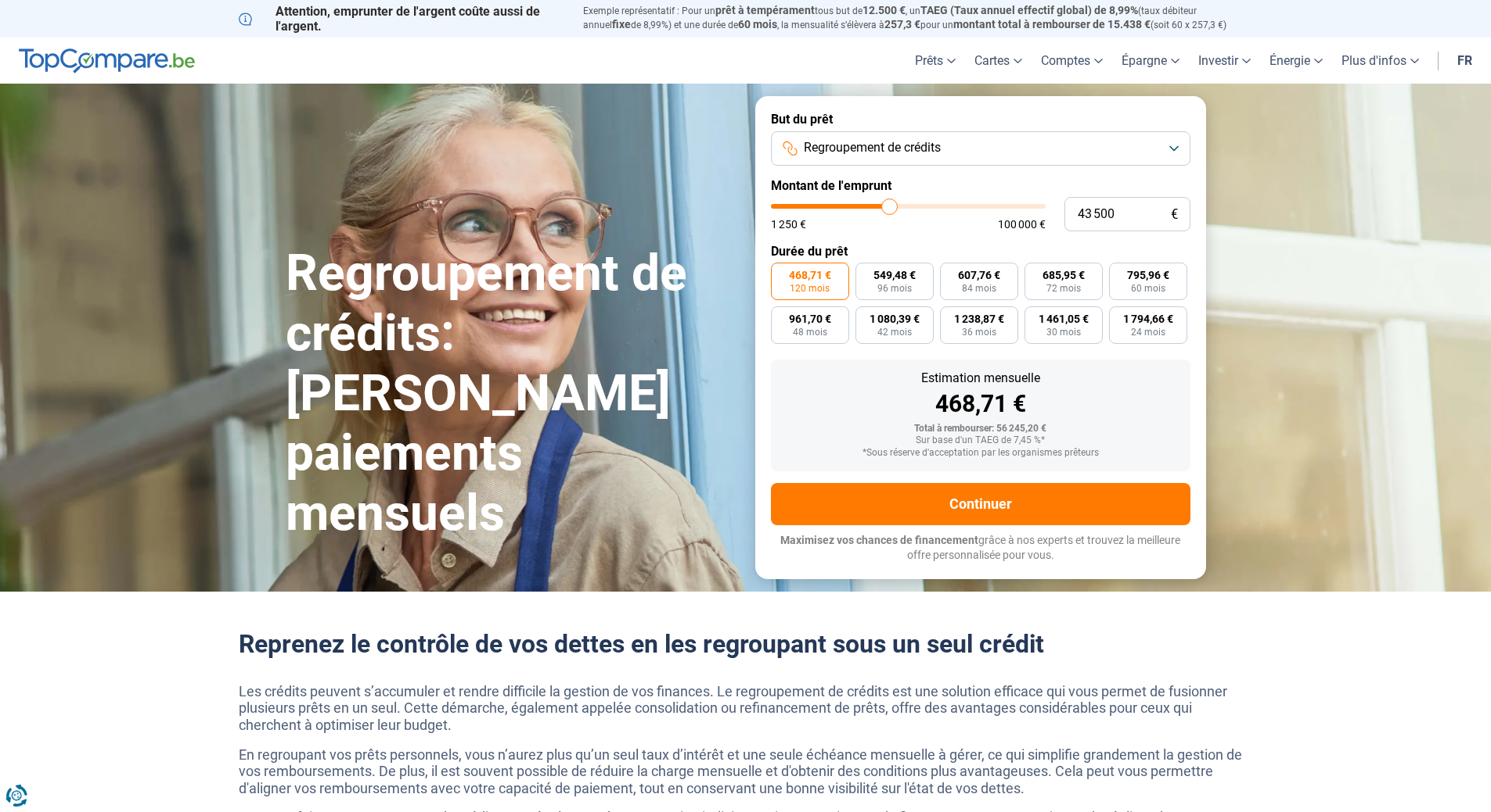
type input "43750"
type input "44 000"
type input "44000"
type input "44 500"
type input "44500"
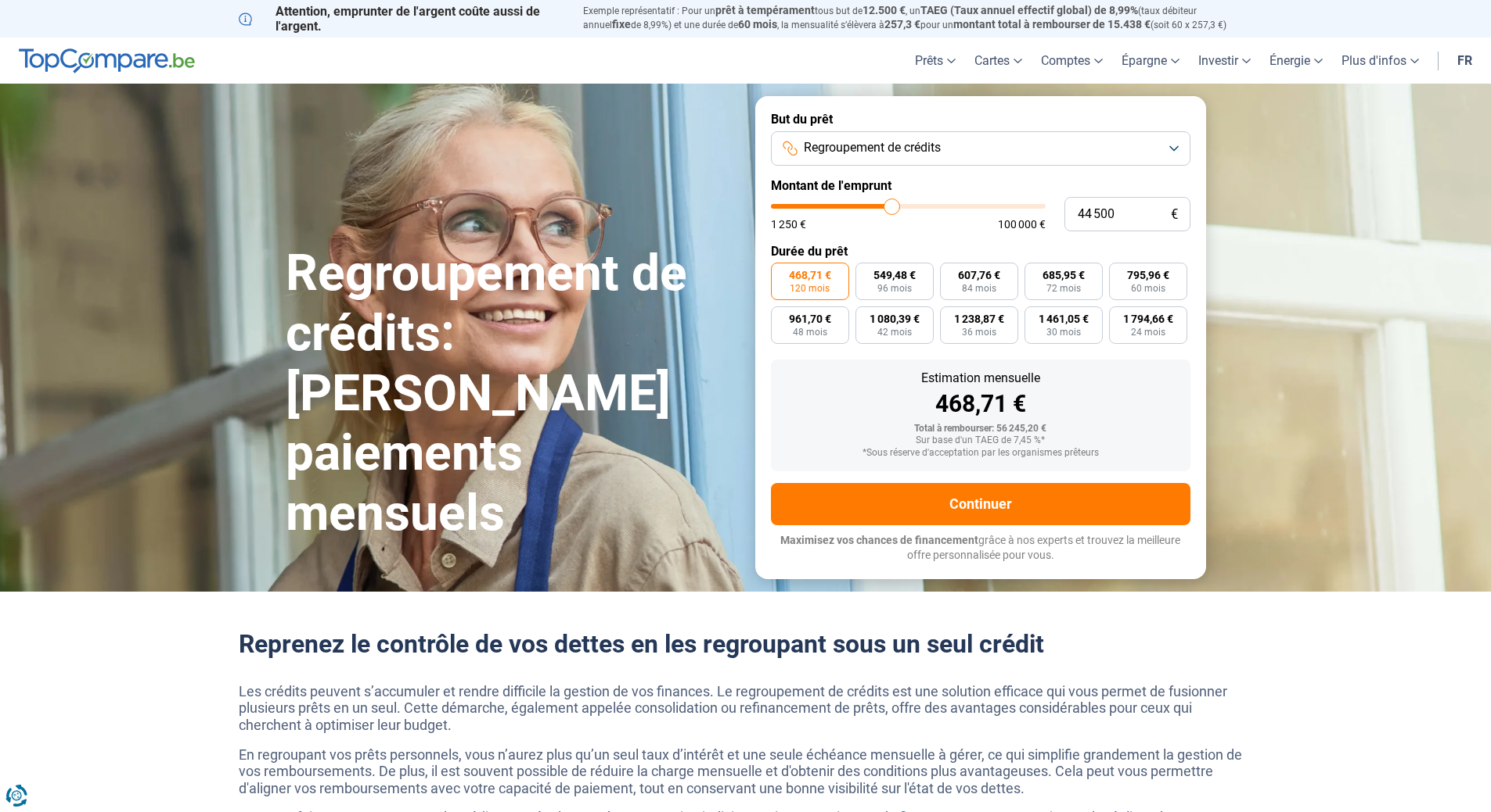
type input "45 000"
type input "45000"
type input "45 250"
type input "45250"
type input "45 500"
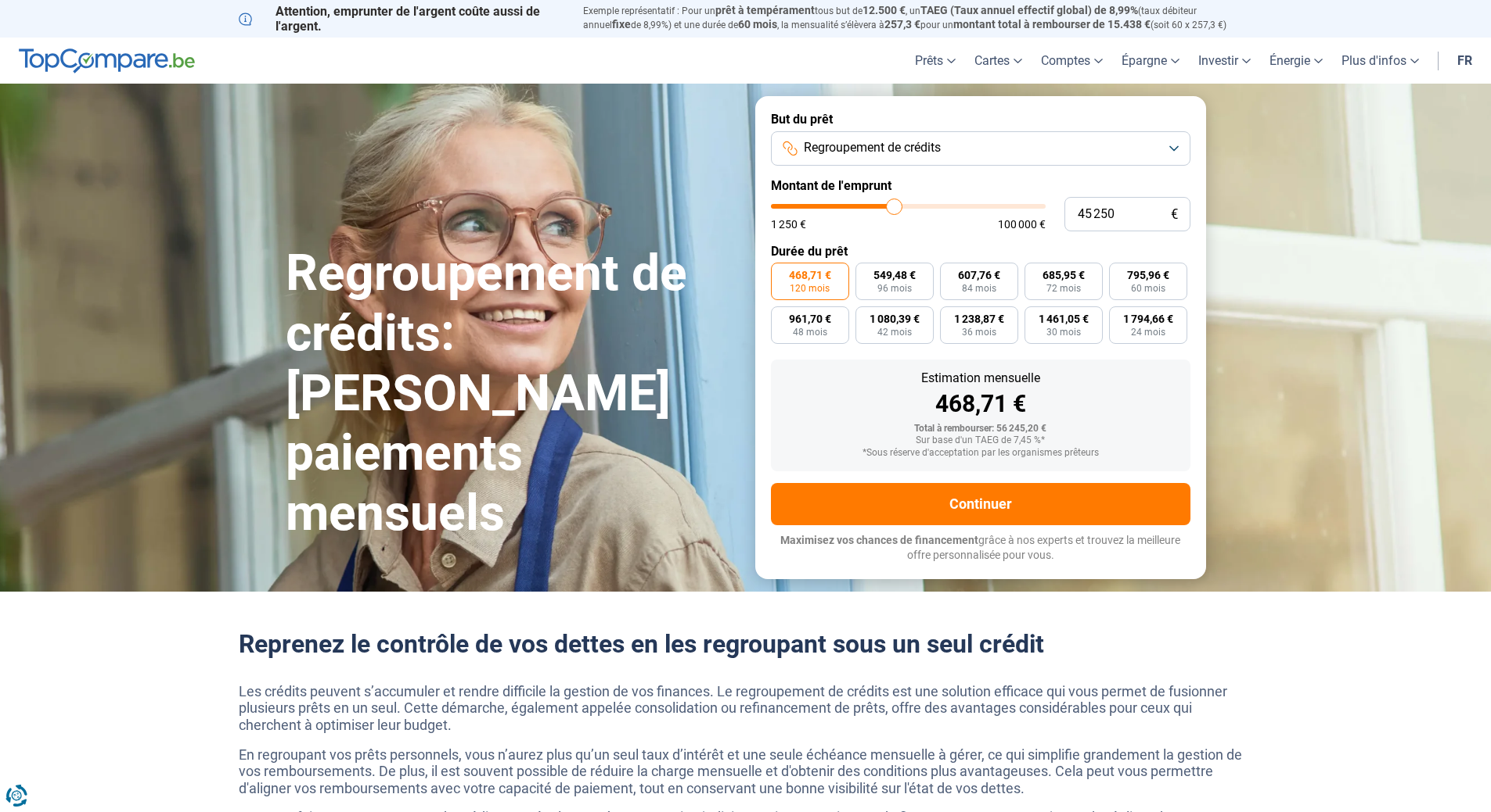
type input "45500"
type input "45 750"
type input "45750"
type input "46 000"
type input "46000"
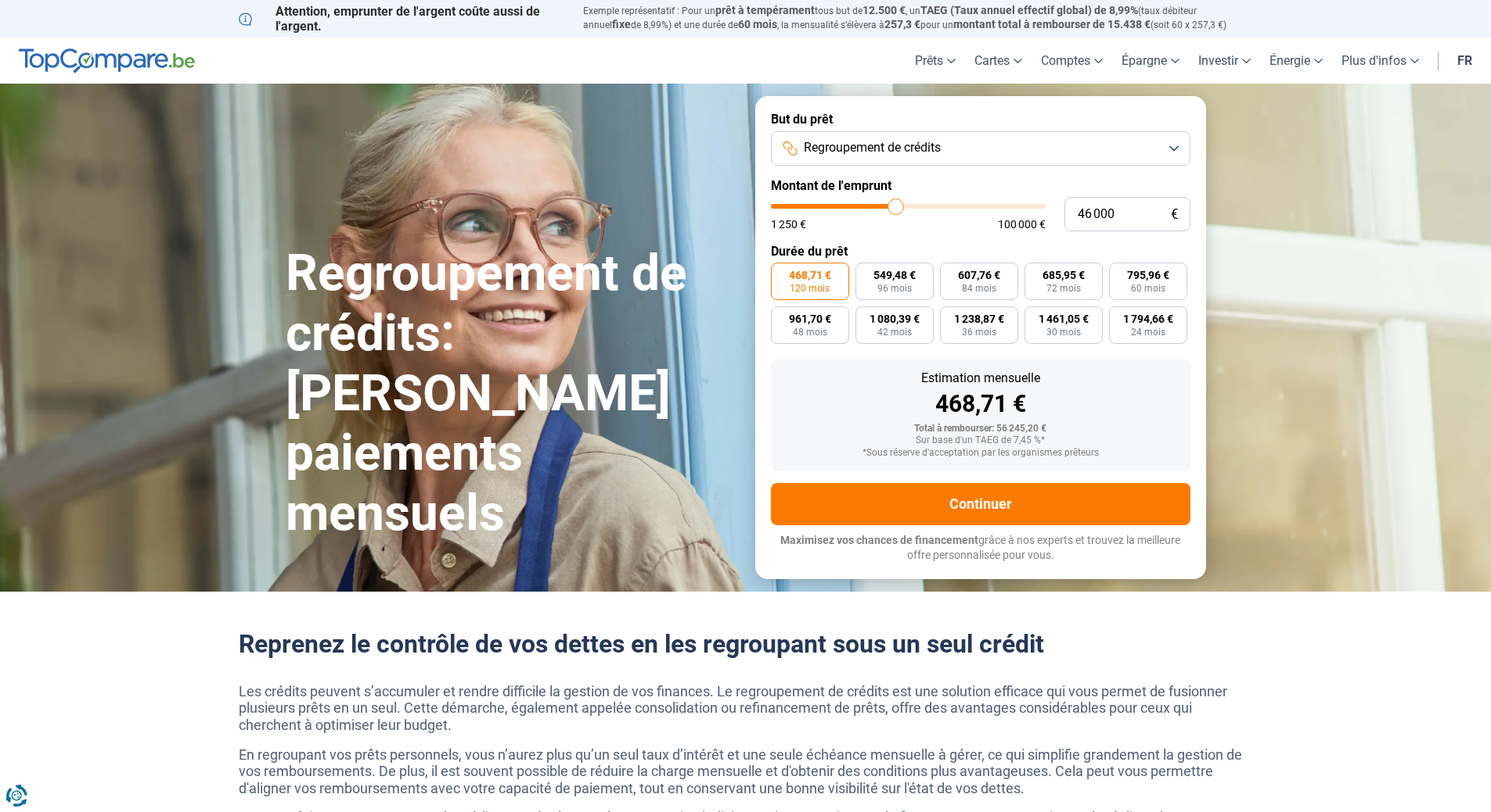
type input "46 500"
type input "46500"
type input "46 750"
type input "46750"
type input "47 250"
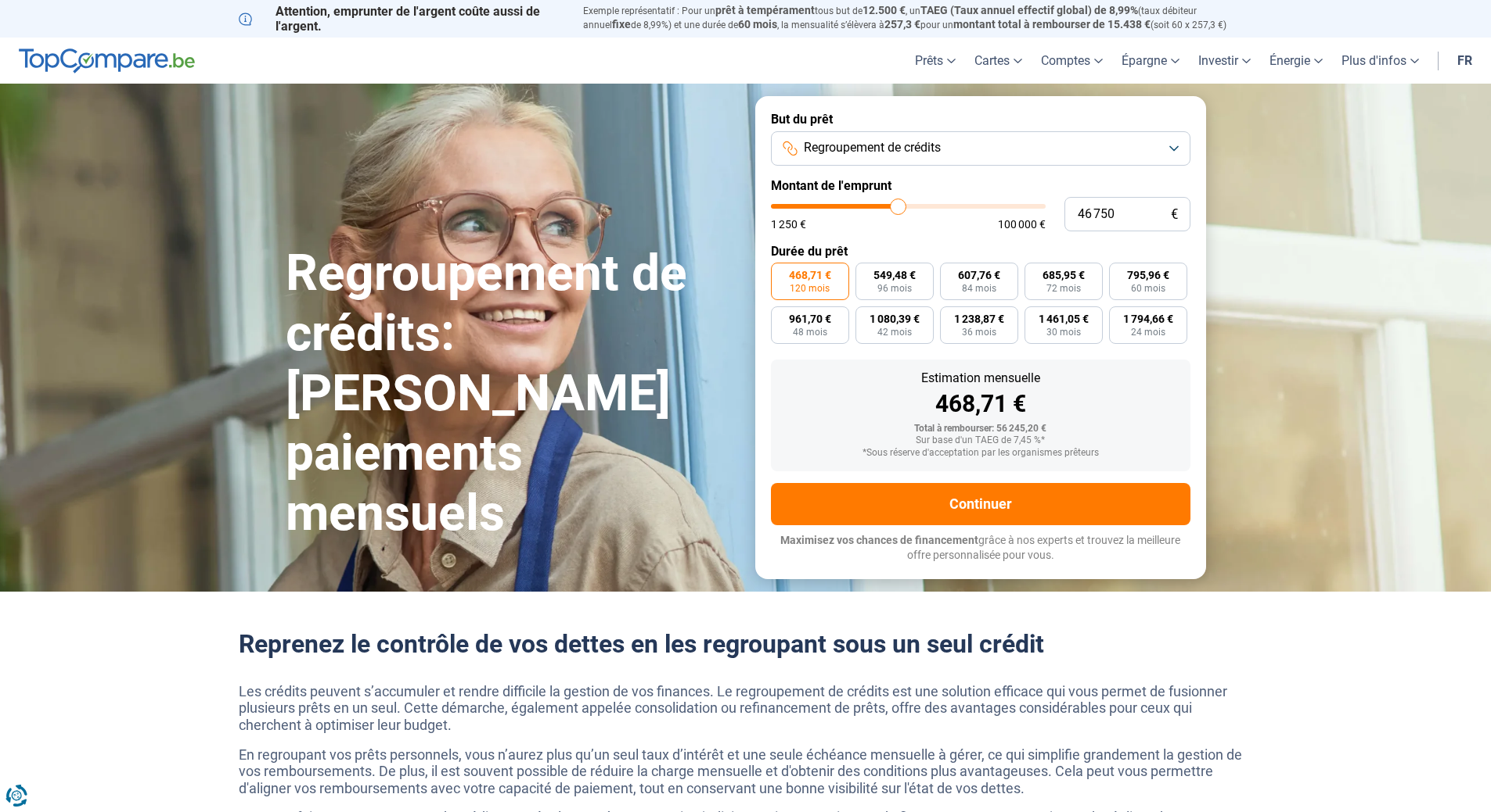
type input "47250"
type input "47 500"
type input "47500"
type input "48 000"
type input "48000"
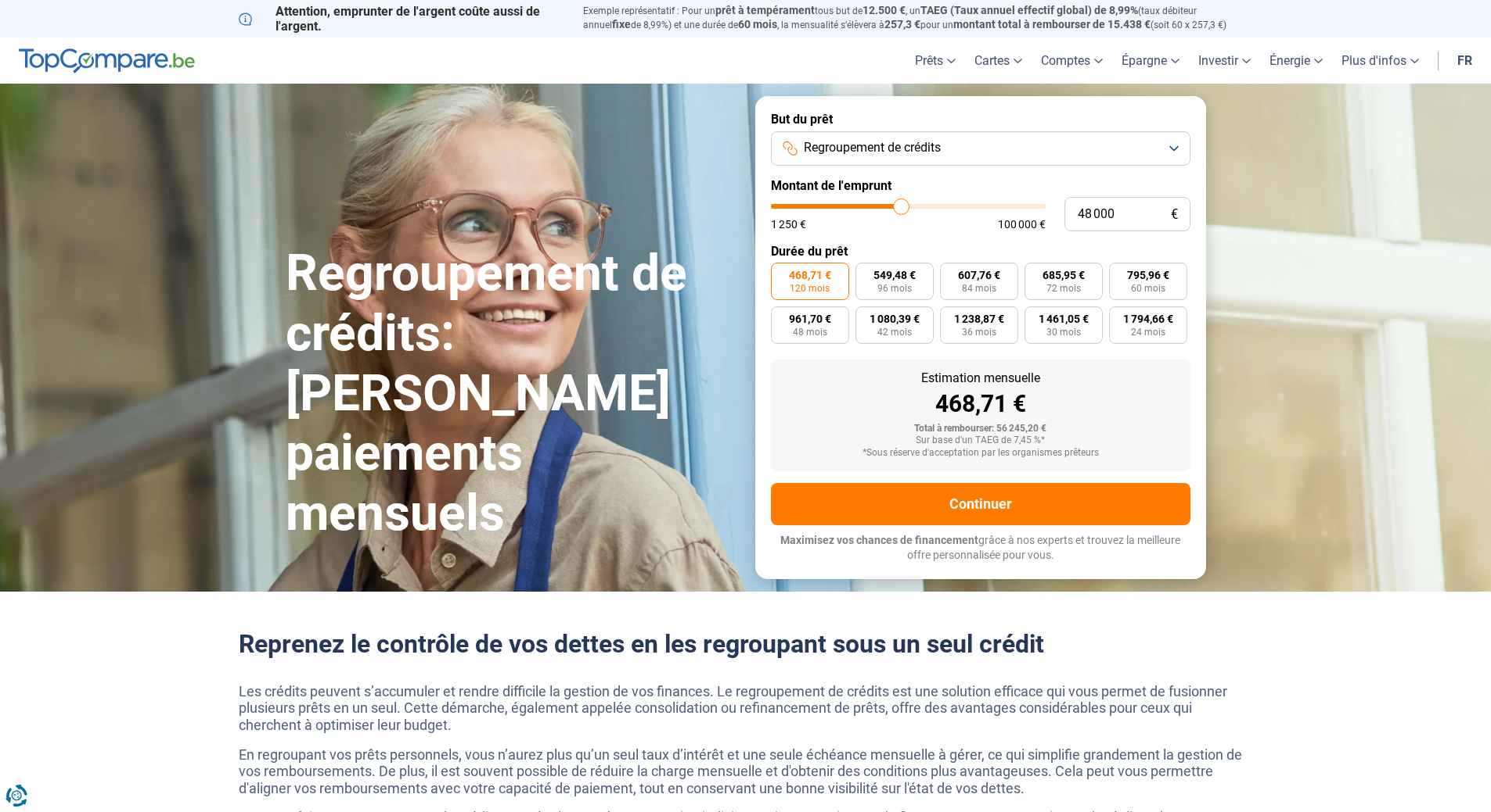
type input "48 250"
type input "48250"
type input "48 500"
type input "48500"
type input "48 750"
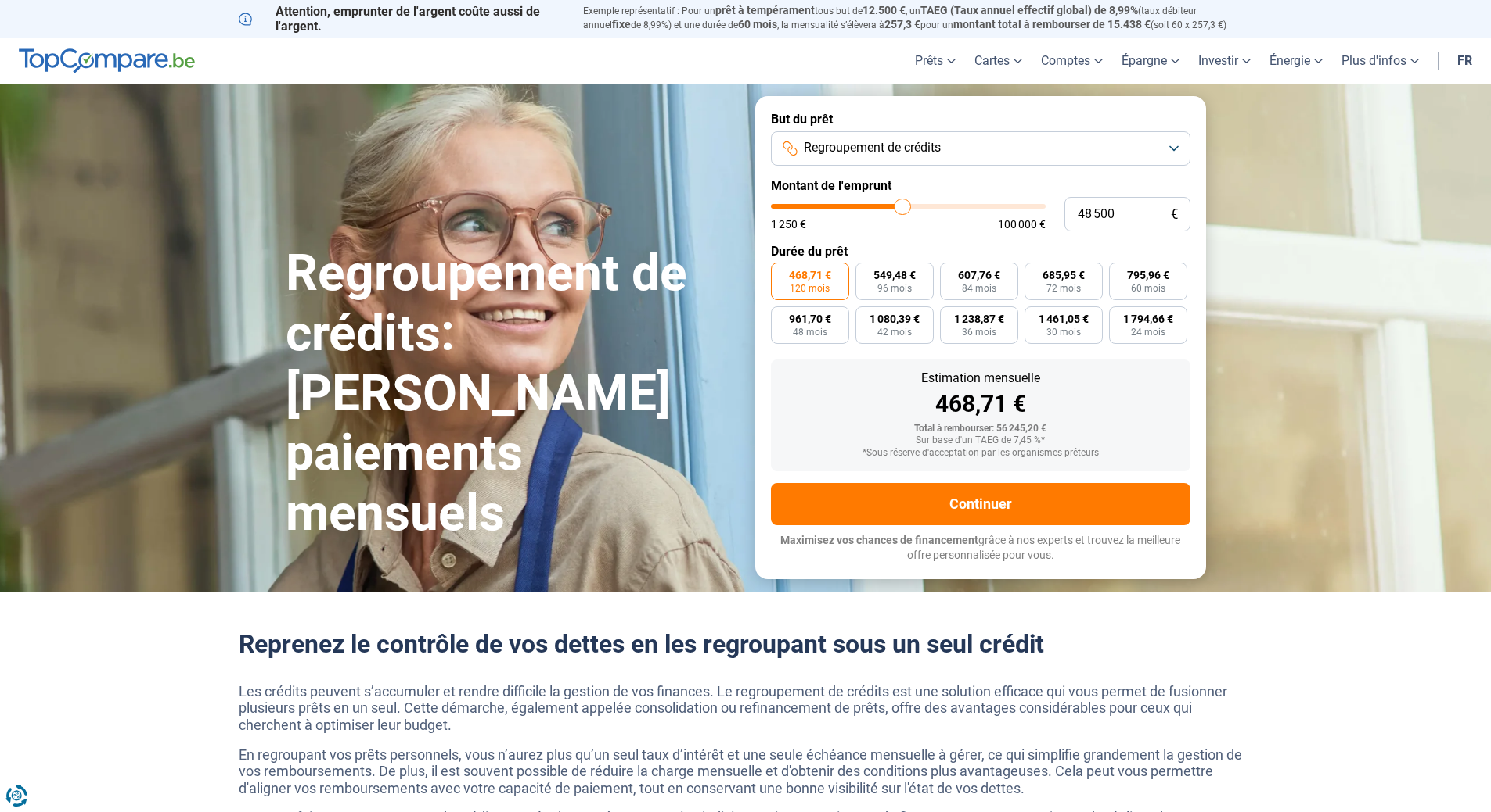
type input "48750"
type input "49 000"
type input "49000"
type input "49 500"
type input "49500"
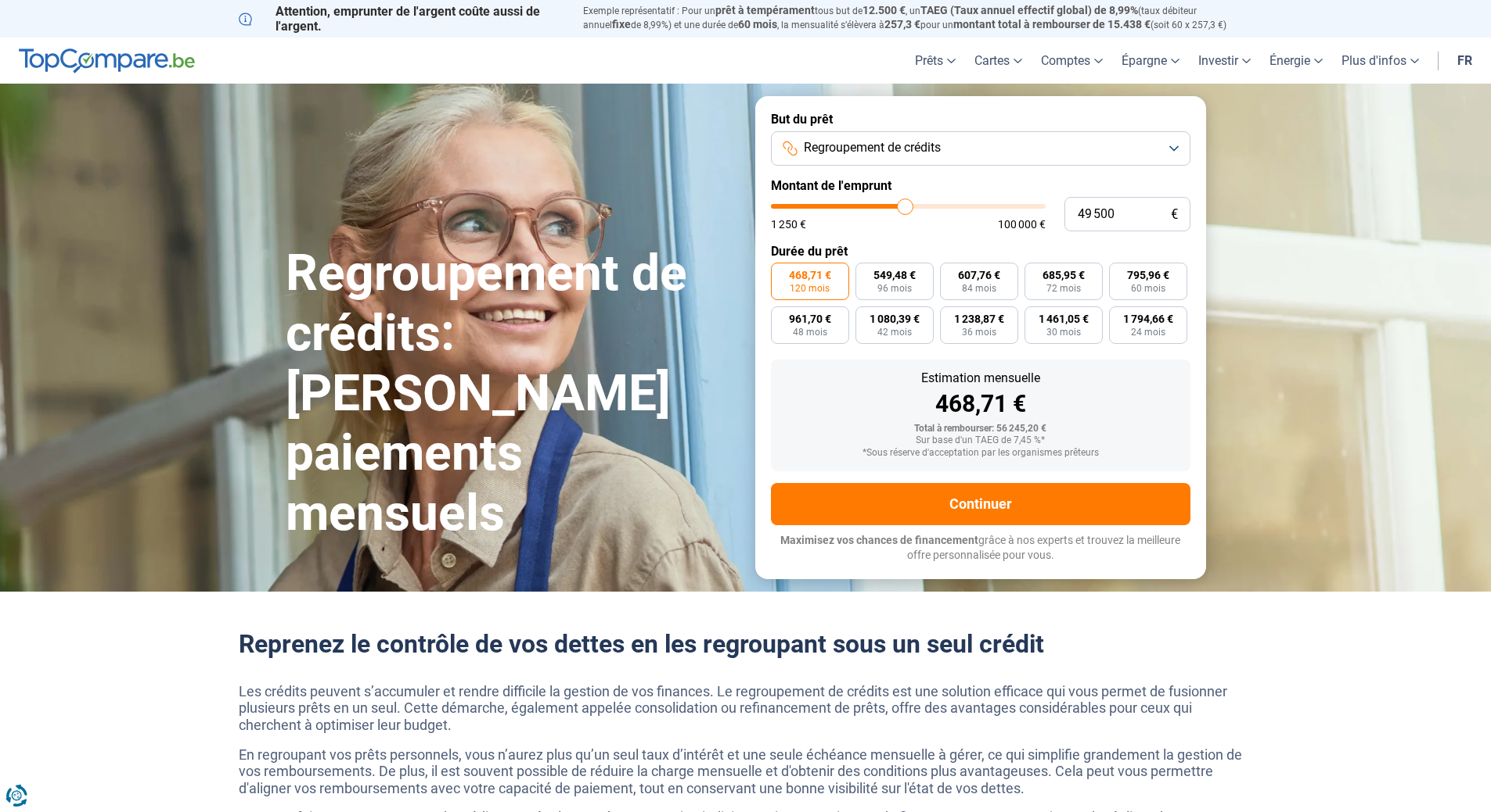
type input "49 750"
type input "49750"
type input "50 000"
type input "50000"
type input "50 250"
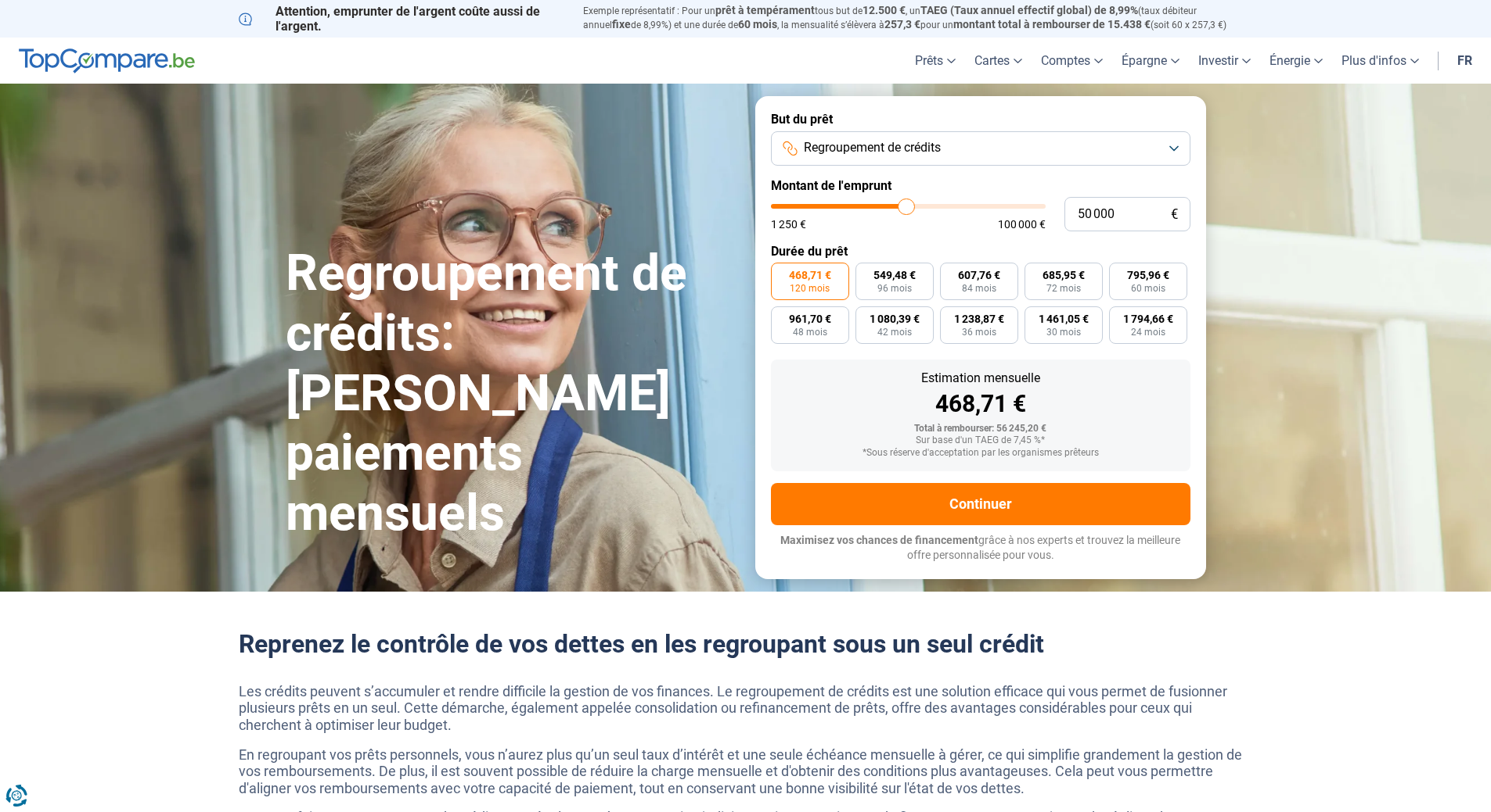
type input "50250"
type input "51 000"
type input "51000"
type input "51 250"
type input "51250"
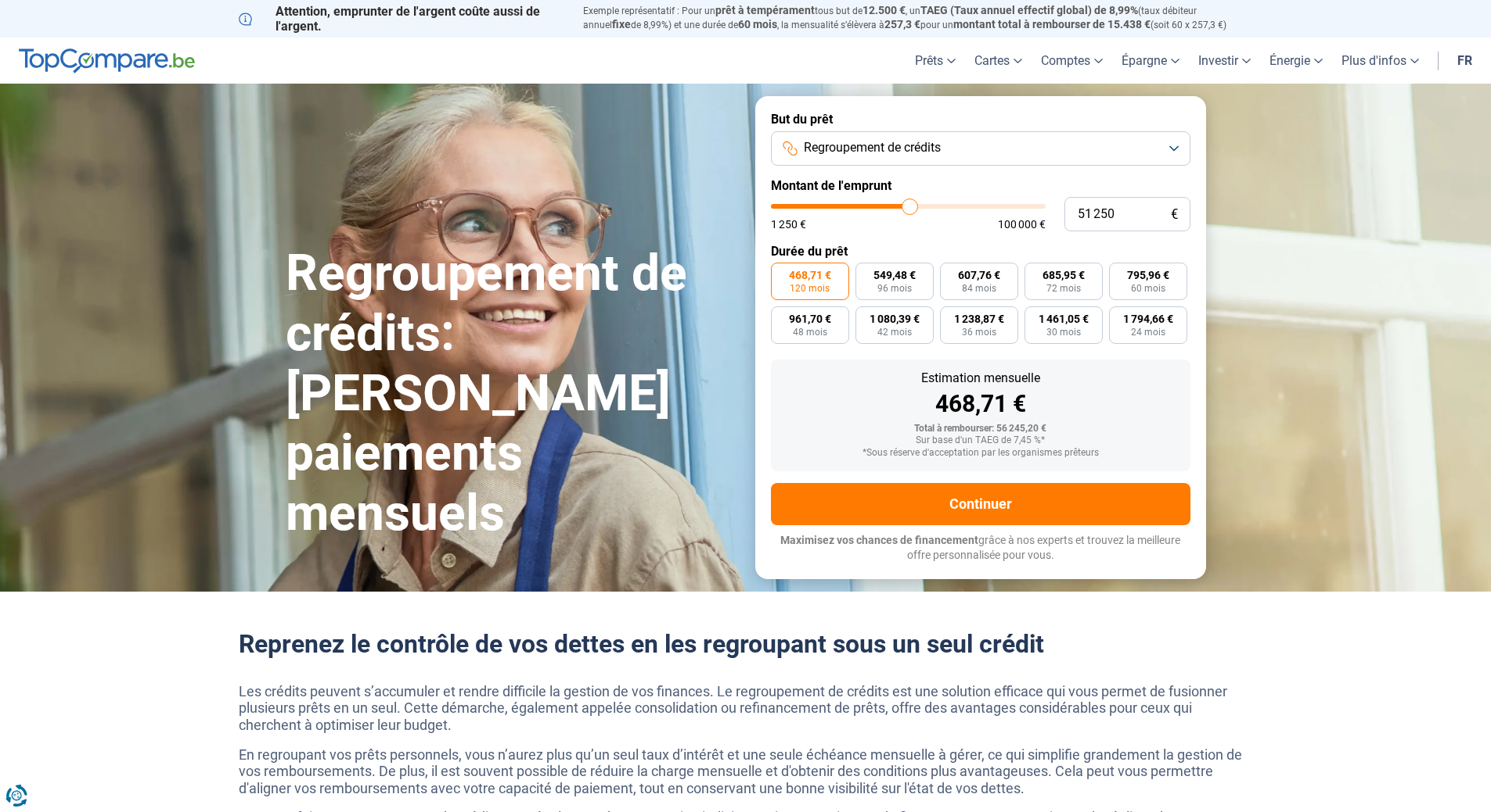
type input "51 500"
type input "51500"
type input "51 250"
type input "51250"
type input "51 000"
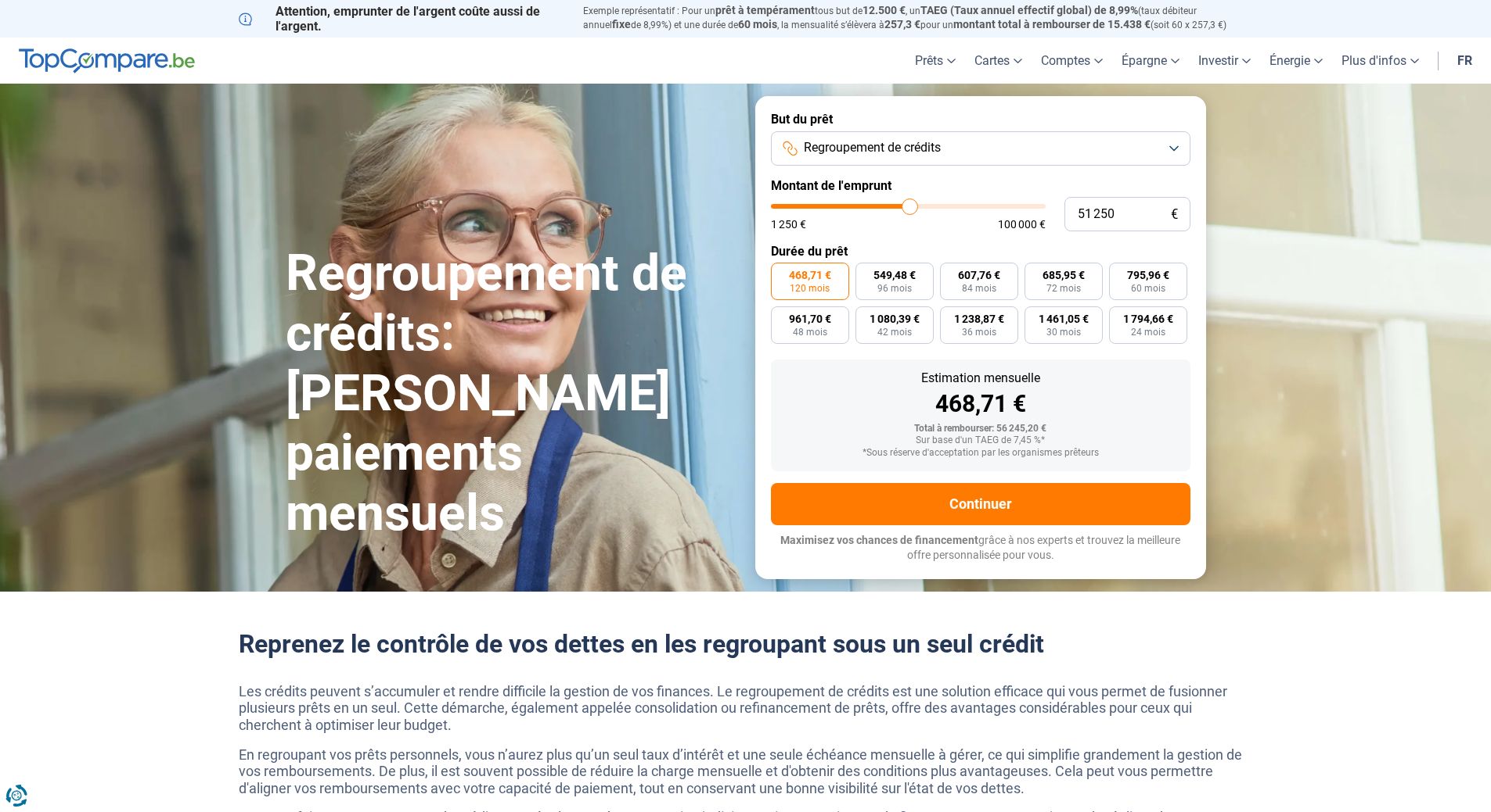
type input "51000"
type input "50 500"
type input "50500"
type input "50 250"
type input "50250"
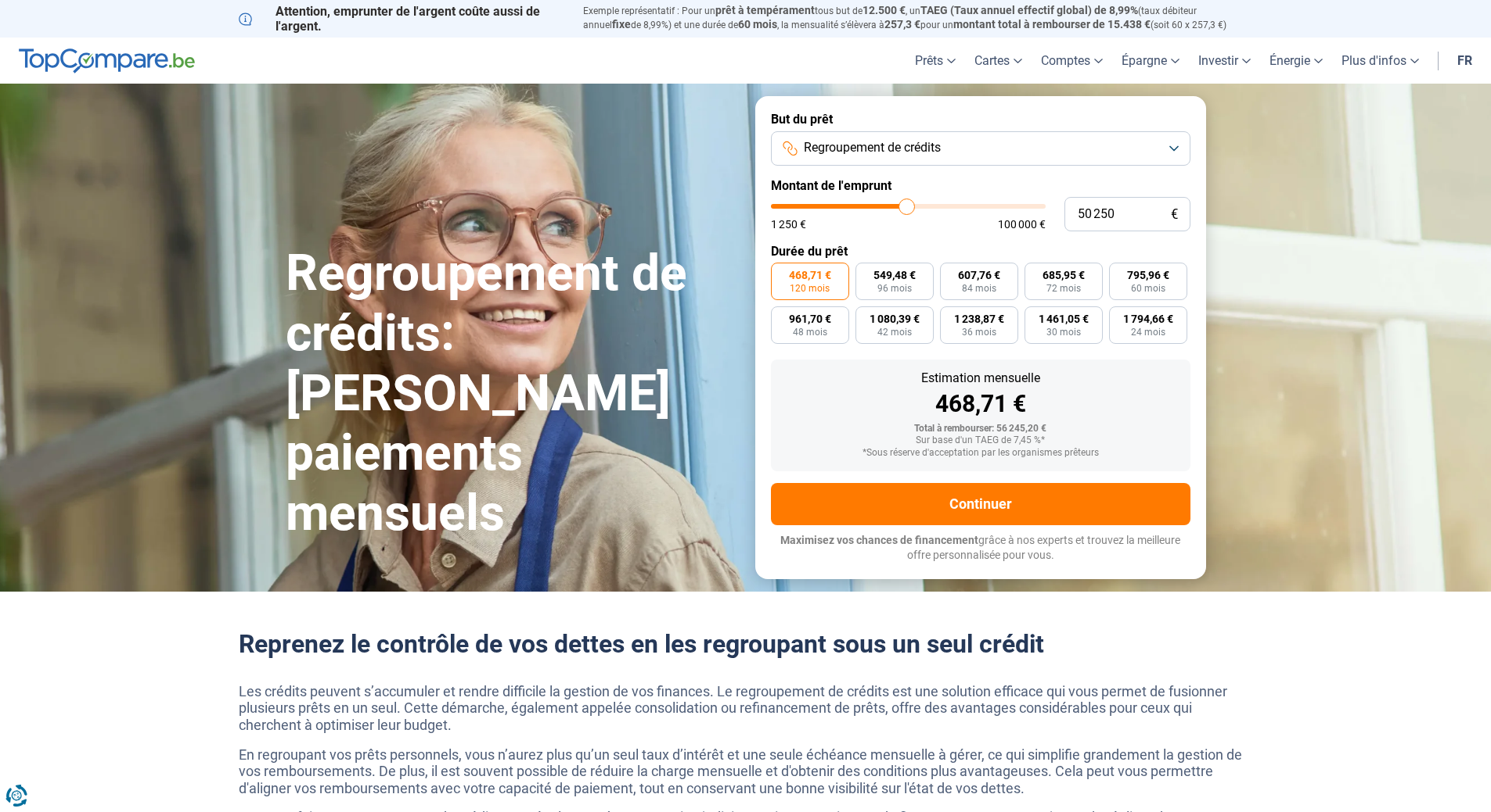
type input "50 000"
drag, startPoint x: 884, startPoint y: 206, endPoint x: 906, endPoint y: 208, distance: 22.1
type input "50000"
click at [906, 208] on input "range" at bounding box center [908, 206] width 275 height 5
click at [1059, 282] on label "857,43 € 72 mois" at bounding box center [1062, 282] width 78 height 38
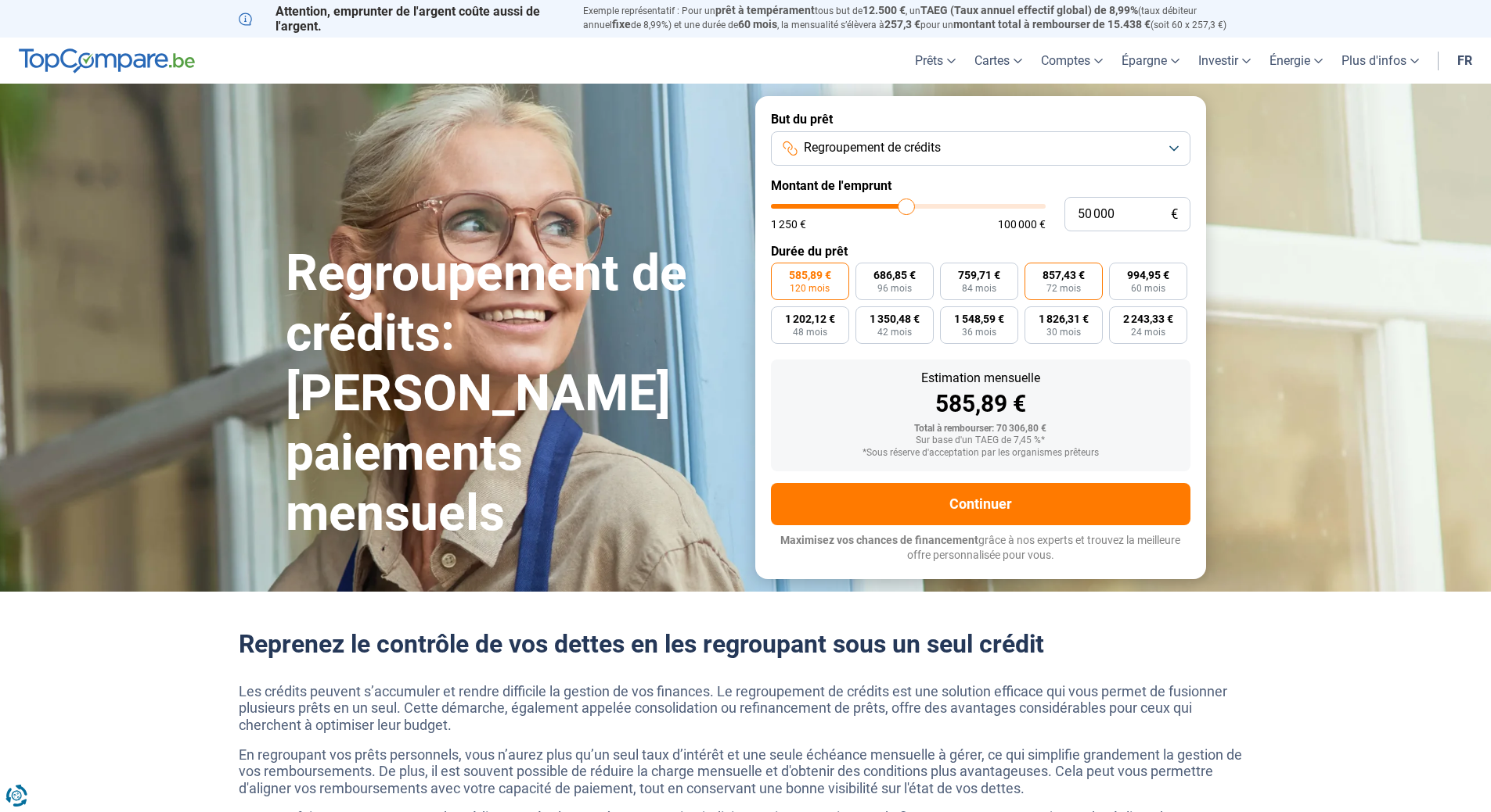
click at [1035, 273] on input "857,43 € 72 mois" at bounding box center [1029, 268] width 10 height 10
radio input "true"
type input "49 500"
type input "49500"
type input "49 000"
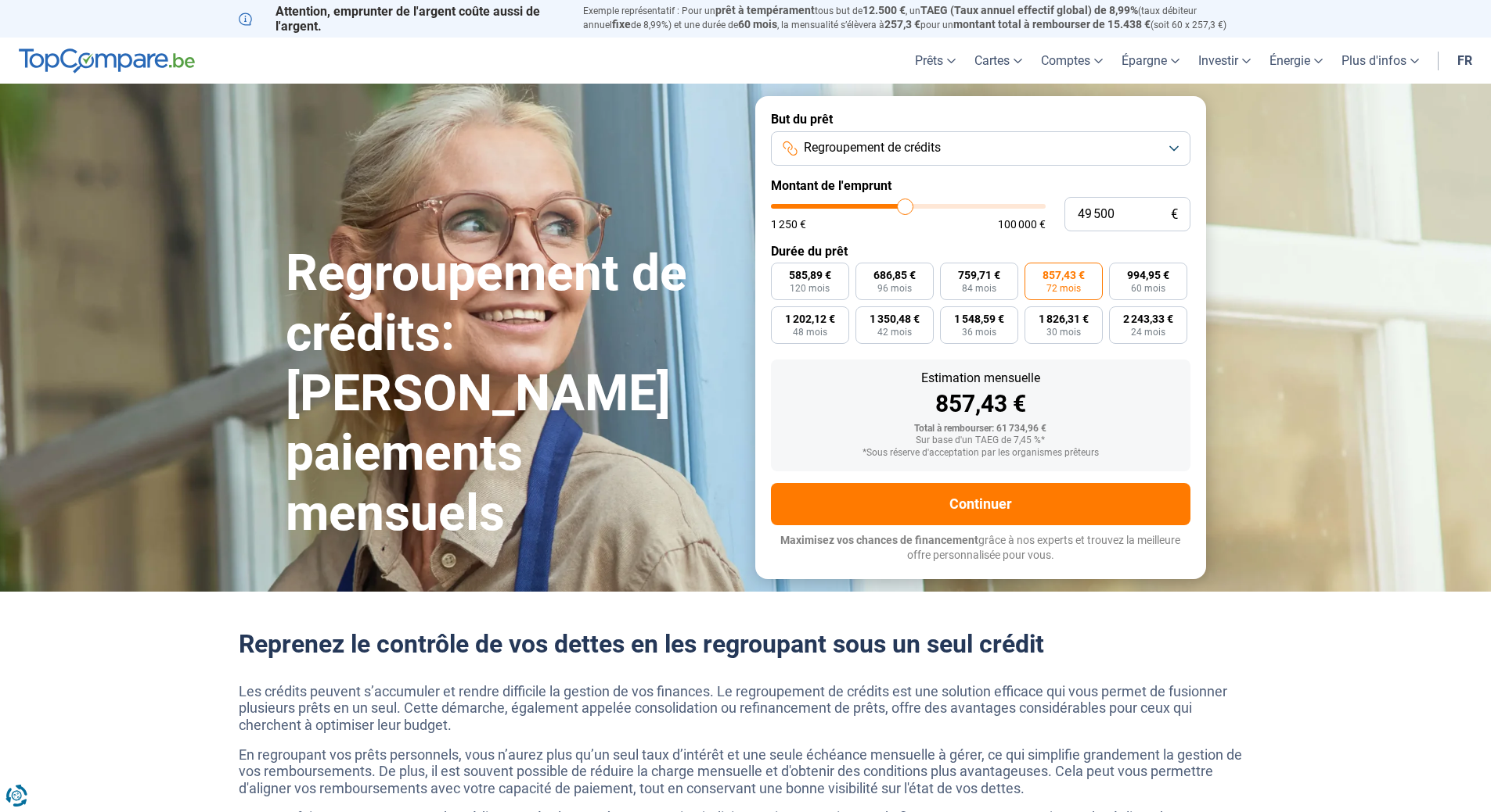
type input "49000"
type input "48 750"
type input "48750"
type input "48 500"
type input "48500"
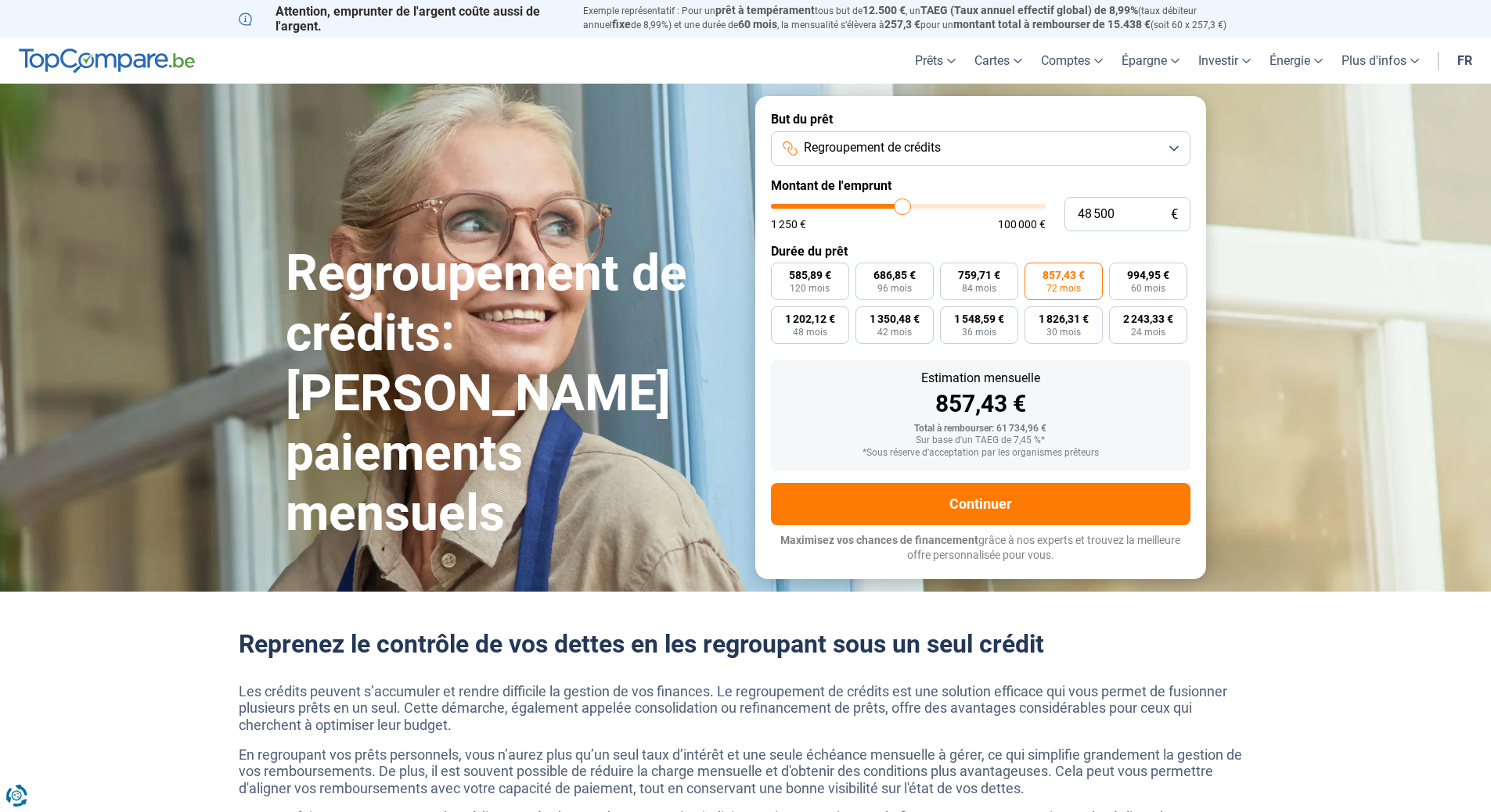
type input "48 250"
type input "48250"
type input "48 000"
type input "48000"
type input "47 500"
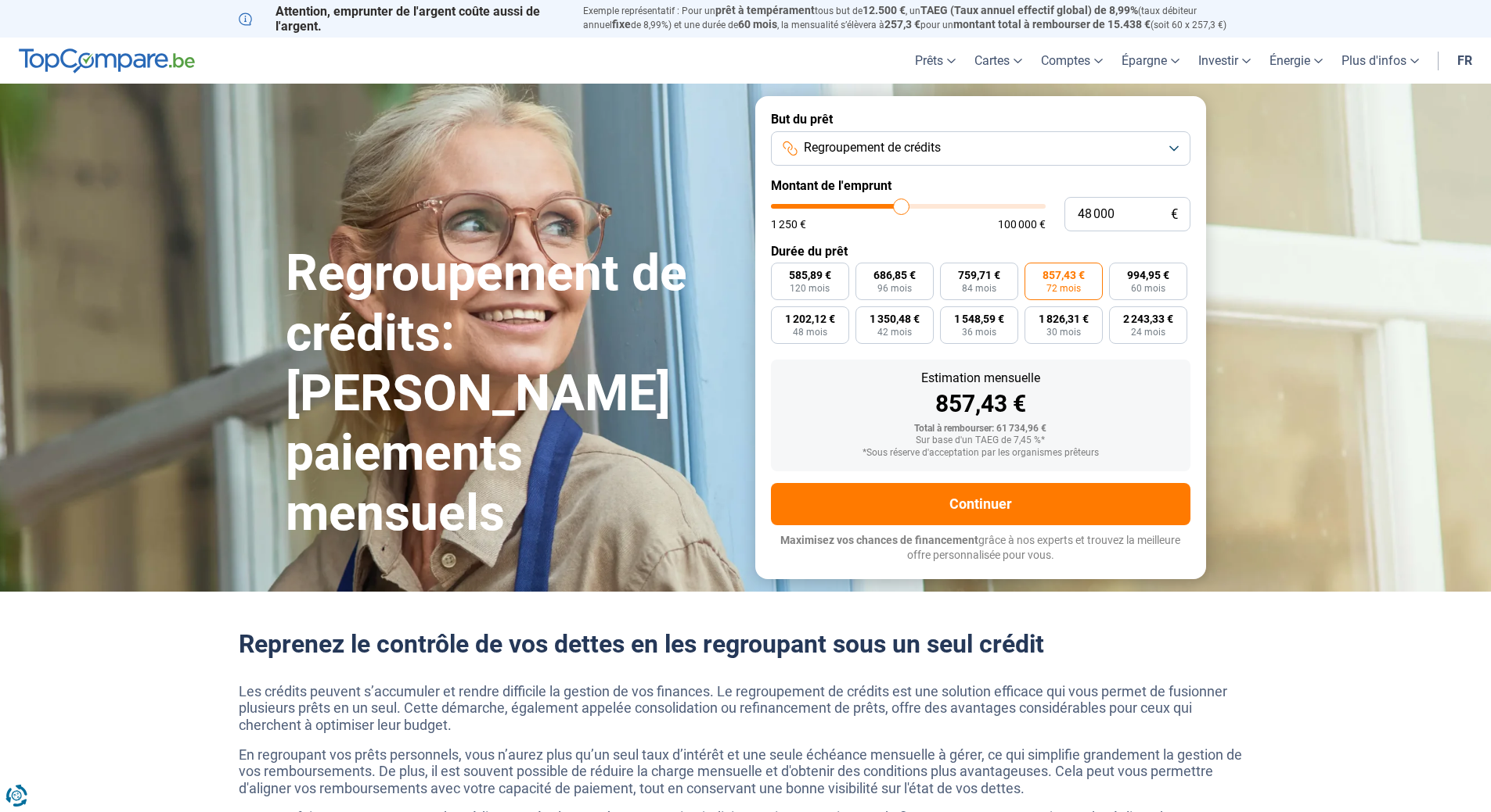
type input "47500"
type input "47 250"
type input "47250"
type input "47 000"
type input "47000"
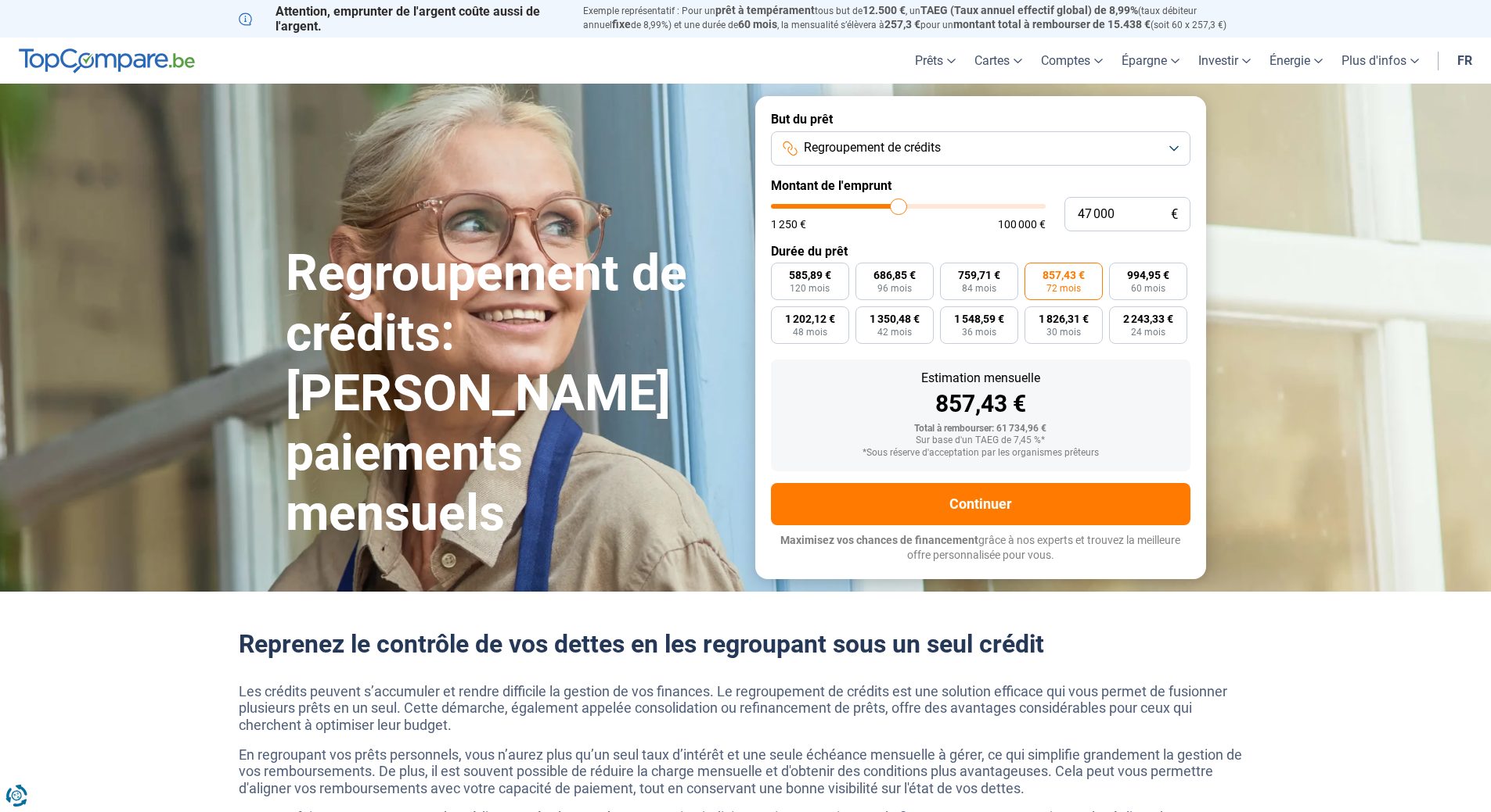
type input "46 750"
type input "46750"
type input "46 500"
type input "46500"
type input "46 000"
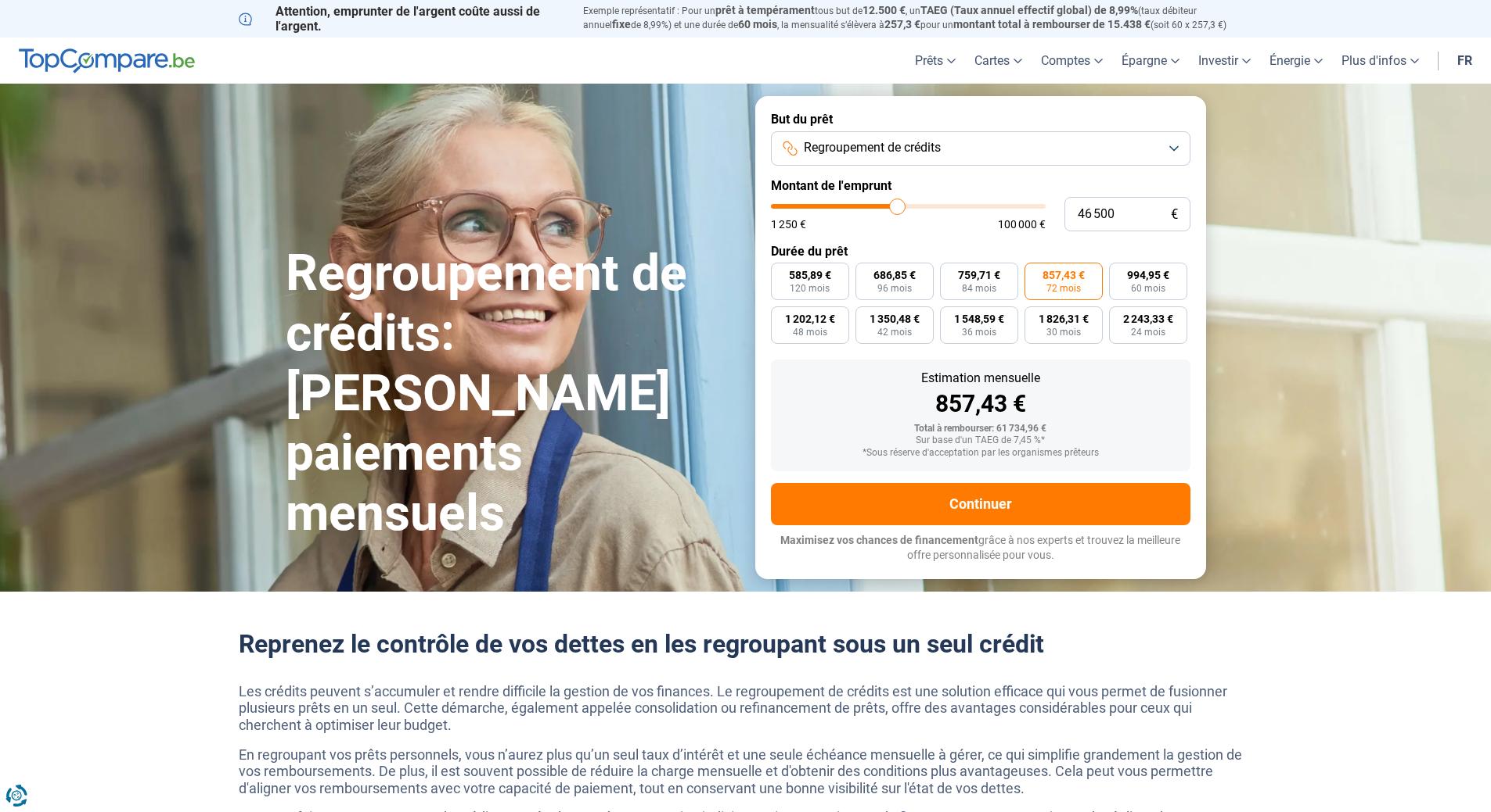
type input "46000"
type input "45 750"
drag, startPoint x: 906, startPoint y: 206, endPoint x: 880, endPoint y: 210, distance: 26.3
click at [880, 209] on input "range" at bounding box center [908, 206] width 275 height 5
click at [1068, 281] on span "685,95 €" at bounding box center [1063, 275] width 43 height 11
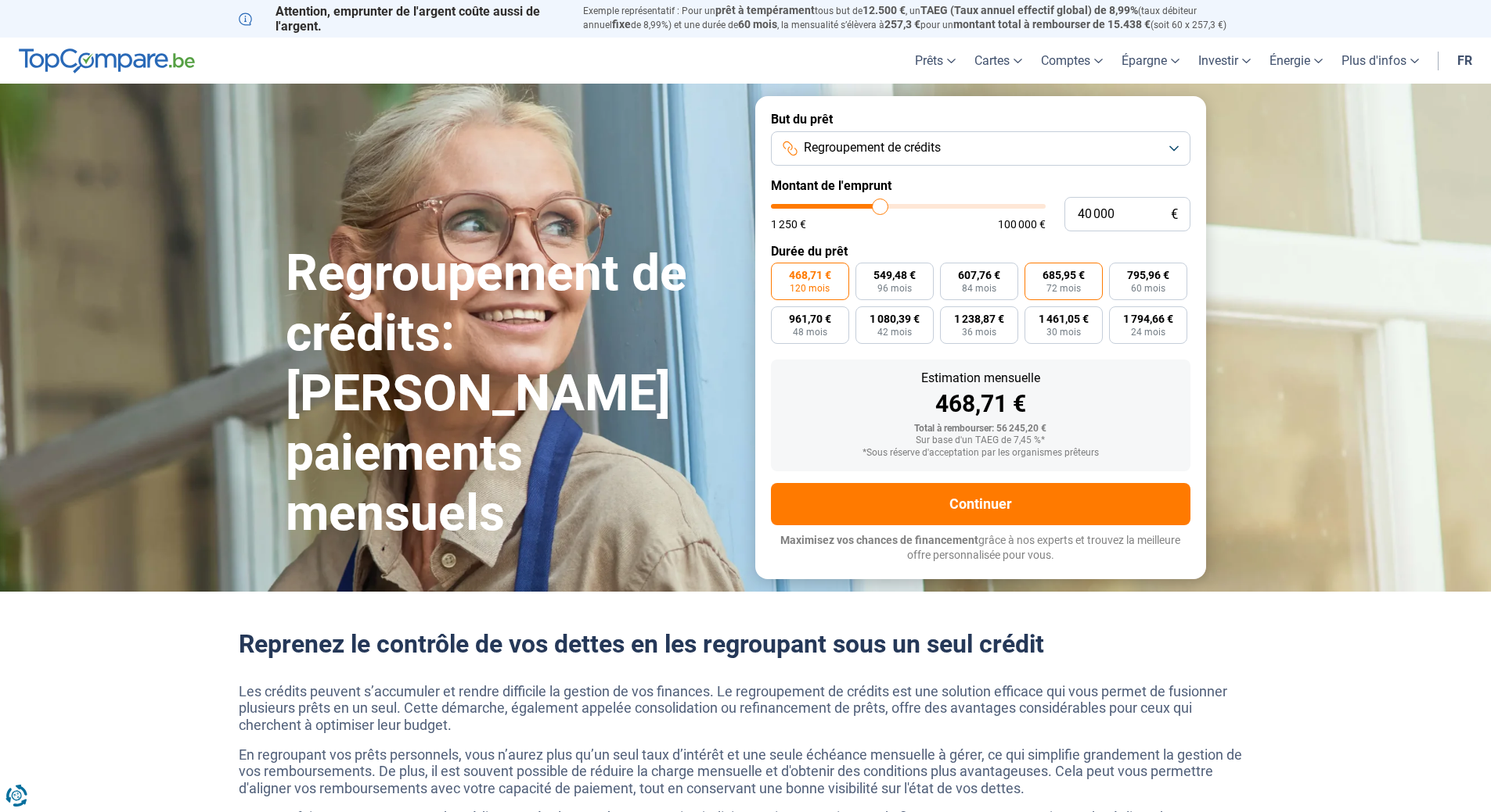
click at [1035, 273] on input "685,95 € 72 mois" at bounding box center [1029, 268] width 10 height 10
click at [1146, 284] on span "60 mois" at bounding box center [1148, 288] width 35 height 9
click at [1119, 273] on input "795,96 € 60 mois" at bounding box center [1114, 268] width 10 height 10
click at [1072, 278] on span "685,95 €" at bounding box center [1063, 275] width 43 height 11
click at [1035, 273] on input "685,95 € 72 mois" at bounding box center [1029, 268] width 10 height 10
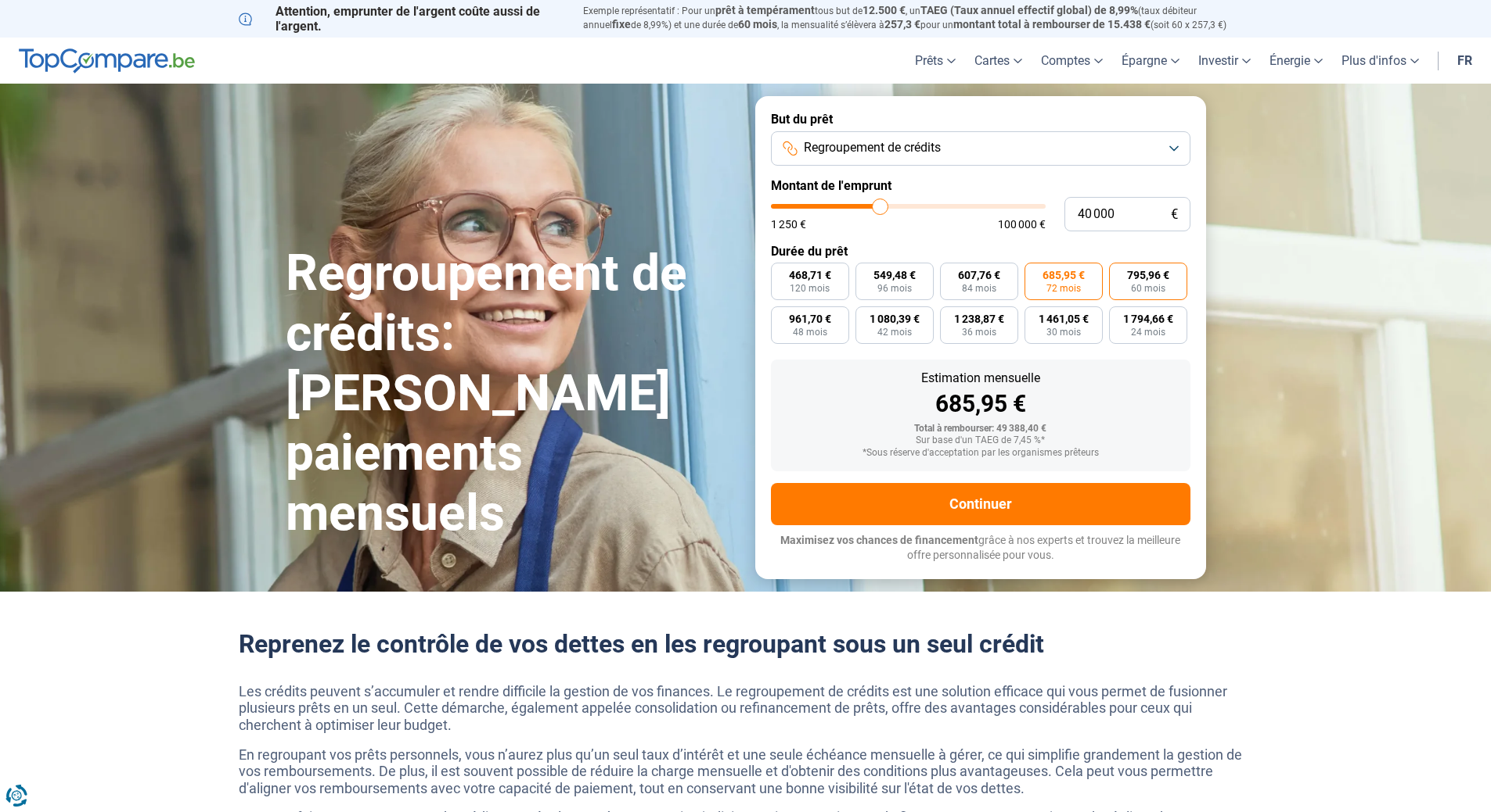
click at [1147, 284] on span "60 mois" at bounding box center [1148, 288] width 35 height 9
click at [1119, 273] on input "795,96 € 60 mois" at bounding box center [1114, 268] width 10 height 10
click at [1078, 272] on span "685,95 €" at bounding box center [1063, 275] width 43 height 11
click at [1035, 272] on input "685,95 € 72 mois" at bounding box center [1029, 268] width 10 height 10
click at [1157, 280] on span "795,96 €" at bounding box center [1148, 275] width 43 height 11
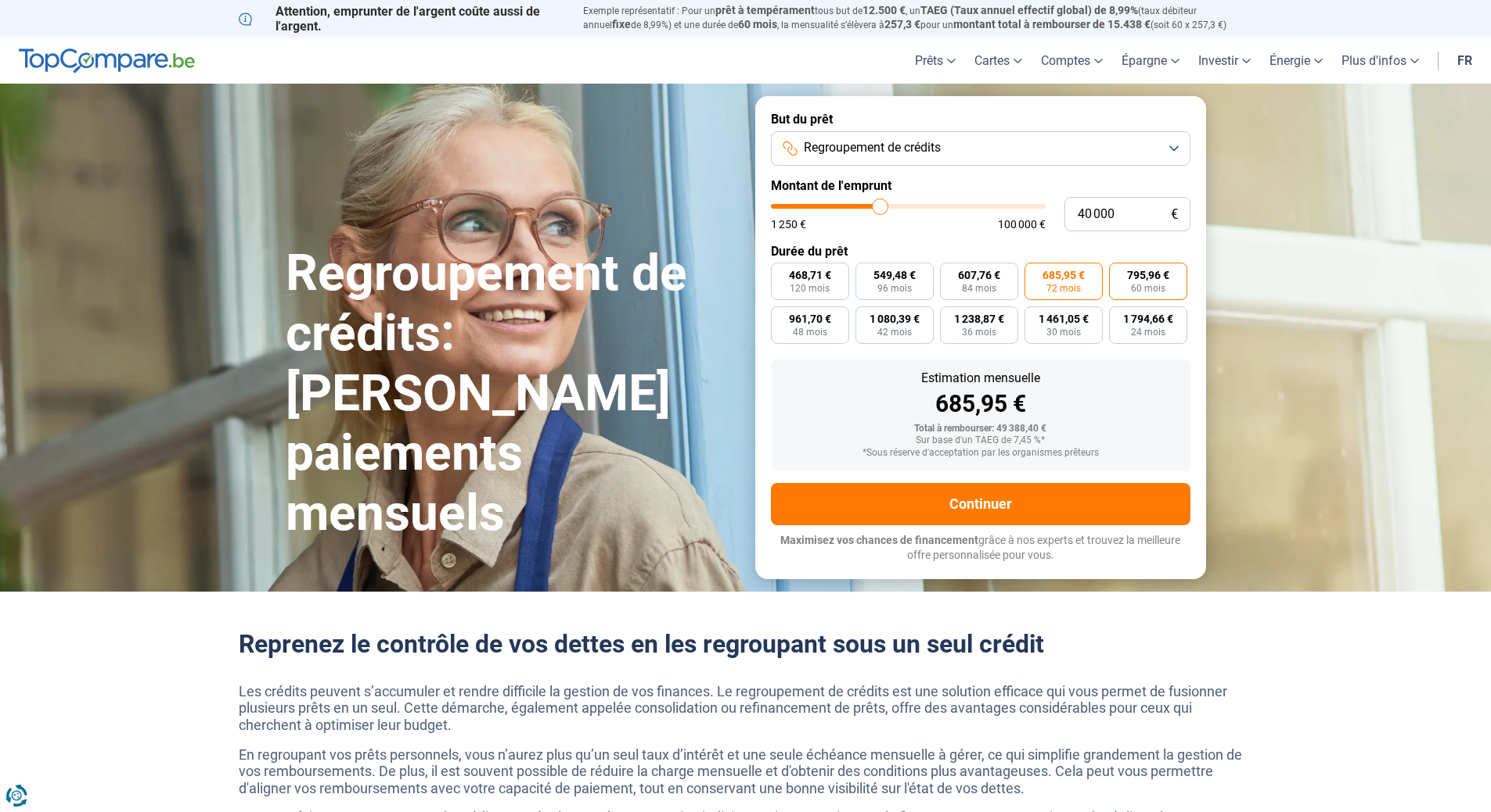
click at [1119, 273] on input "795,96 € 60 mois" at bounding box center [1114, 268] width 10 height 10
drag, startPoint x: 886, startPoint y: 208, endPoint x: 906, endPoint y: 208, distance: 20.0
click at [906, 208] on input "range" at bounding box center [908, 206] width 275 height 5
click at [1071, 282] on label "857,43 € 72 mois" at bounding box center [1062, 282] width 78 height 38
click at [1035, 273] on input "857,43 € 72 mois" at bounding box center [1029, 268] width 10 height 10
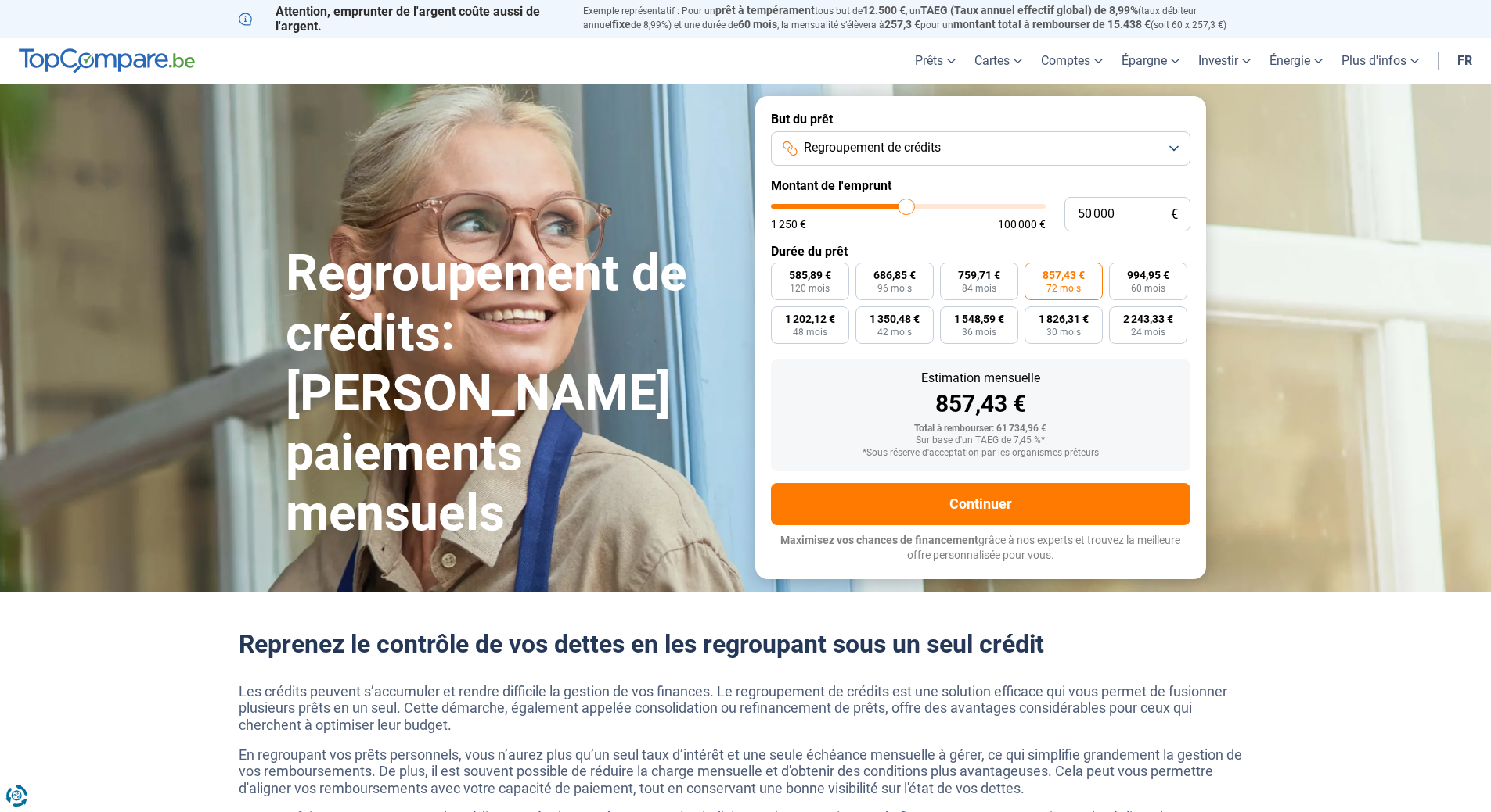
drag, startPoint x: 1329, startPoint y: 288, endPoint x: 1330, endPoint y: 187, distance: 101.0
click at [1330, 187] on section "Regroupement de crédits: Réduisez vos paiements mensuels Regroupement de crédit…" at bounding box center [745, 337] width 1491 height 508
drag, startPoint x: 903, startPoint y: 207, endPoint x: 880, endPoint y: 212, distance: 23.5
click at [880, 209] on input "range" at bounding box center [908, 206] width 275 height 5
click at [1146, 279] on span "795,96 €" at bounding box center [1148, 275] width 43 height 11
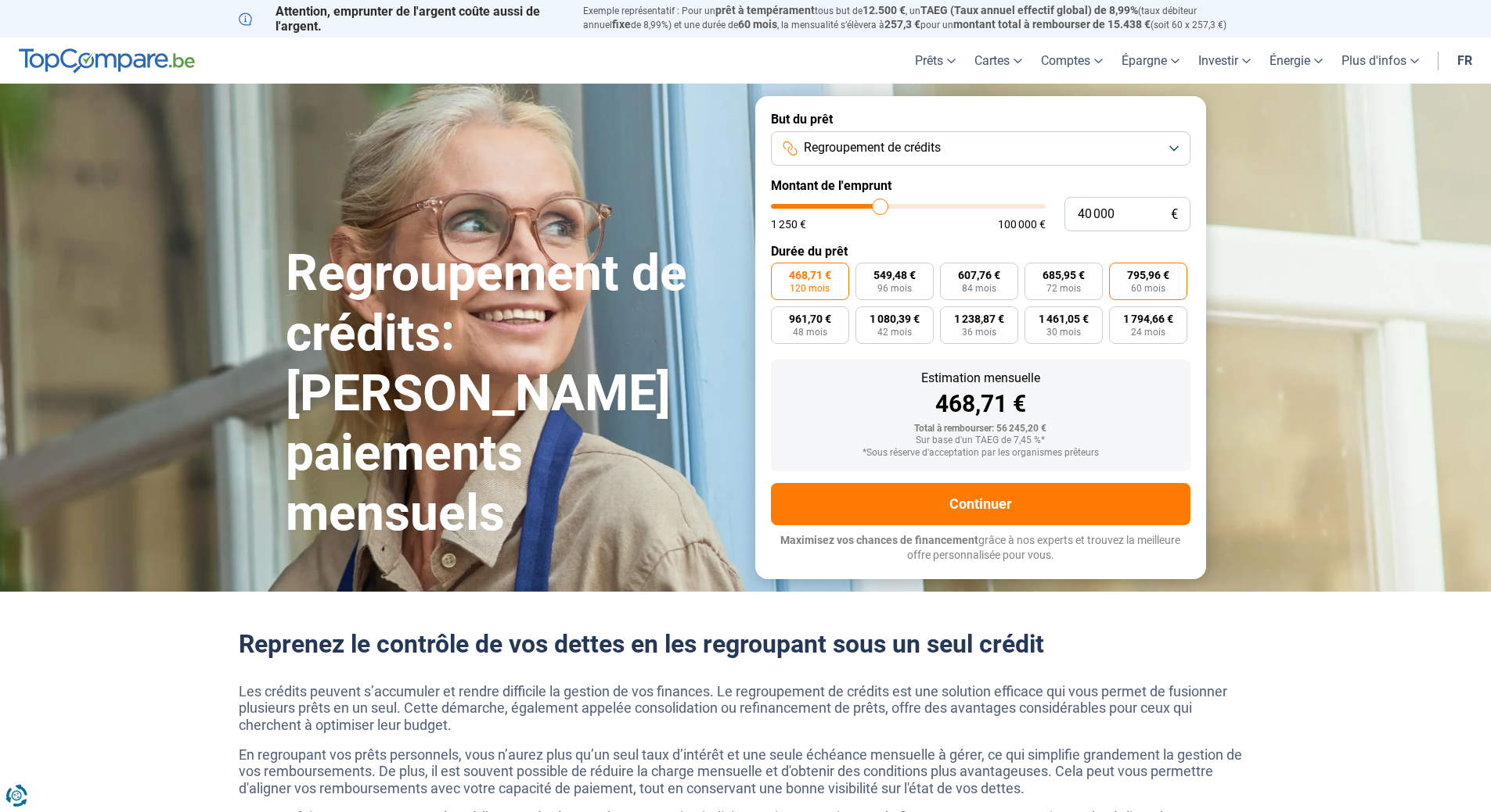
click at [1119, 273] on input "795,96 € 60 mois" at bounding box center [1114, 268] width 10 height 10
